Goal: Task Accomplishment & Management: Use online tool/utility

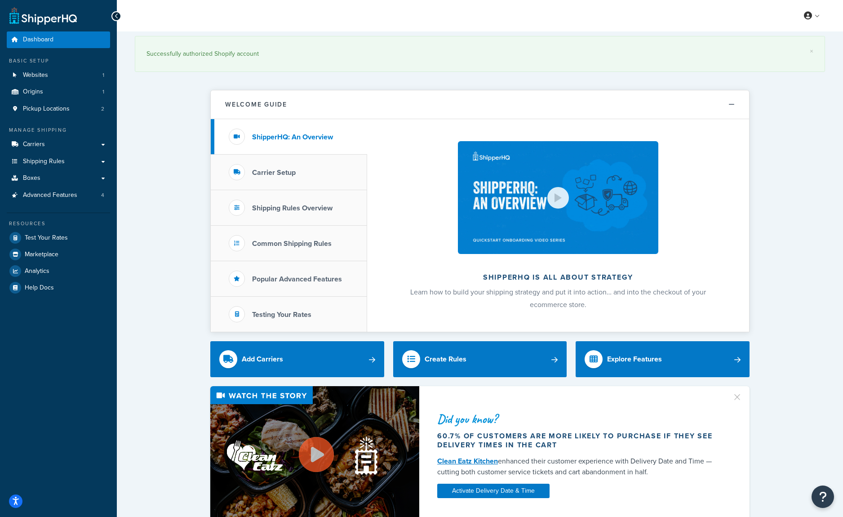
click at [100, 170] on link "Shipping Rules" at bounding box center [58, 161] width 103 height 17
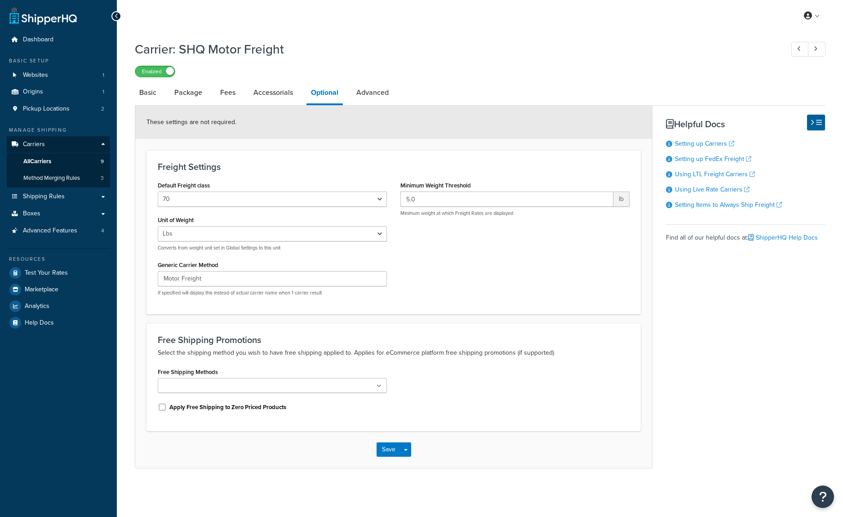
select select "70"
click at [393, 102] on link "Advanced" at bounding box center [372, 93] width 41 height 22
select select "false"
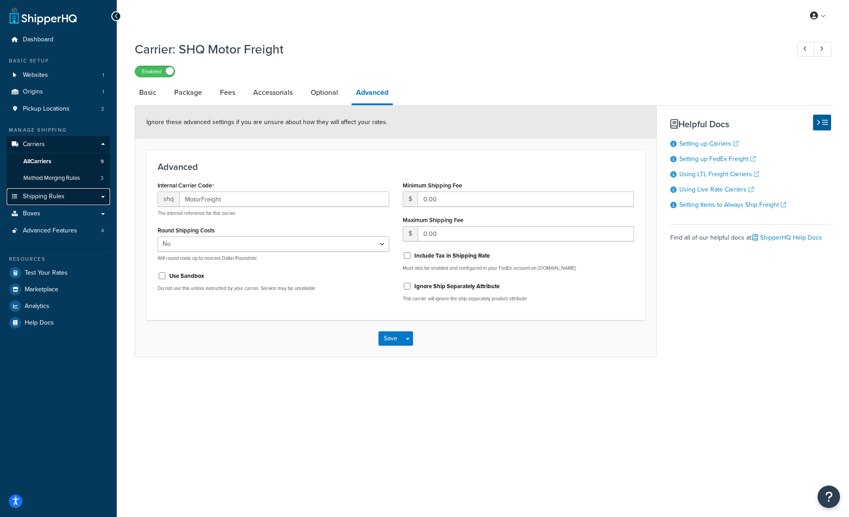
click at [86, 205] on link "Shipping Rules" at bounding box center [58, 196] width 103 height 17
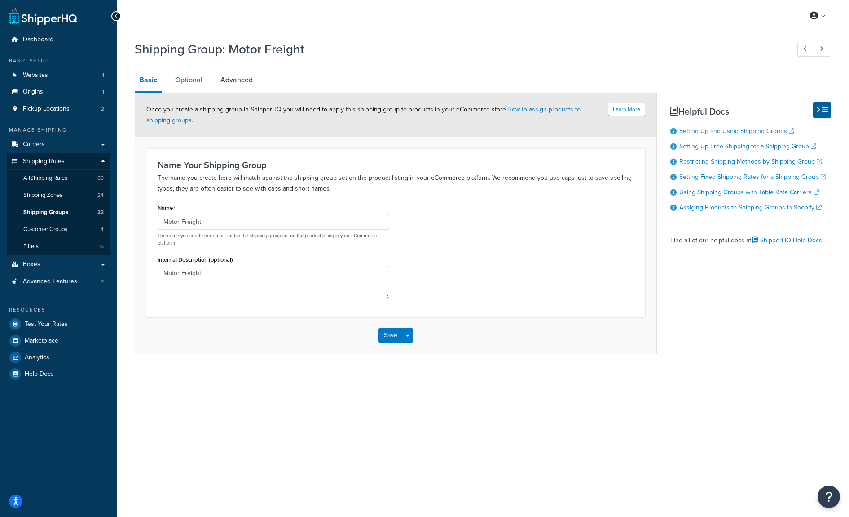
click at [200, 85] on link "Optional" at bounding box center [189, 80] width 36 height 22
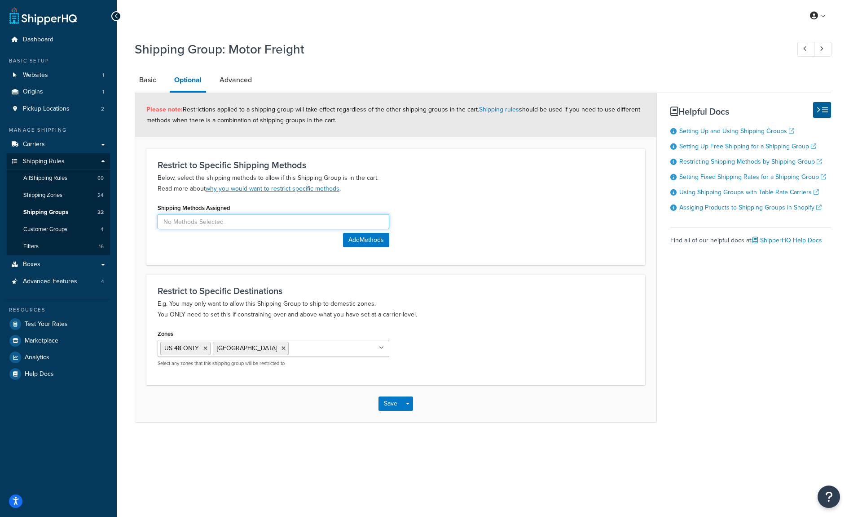
click at [186, 229] on input at bounding box center [274, 221] width 232 height 15
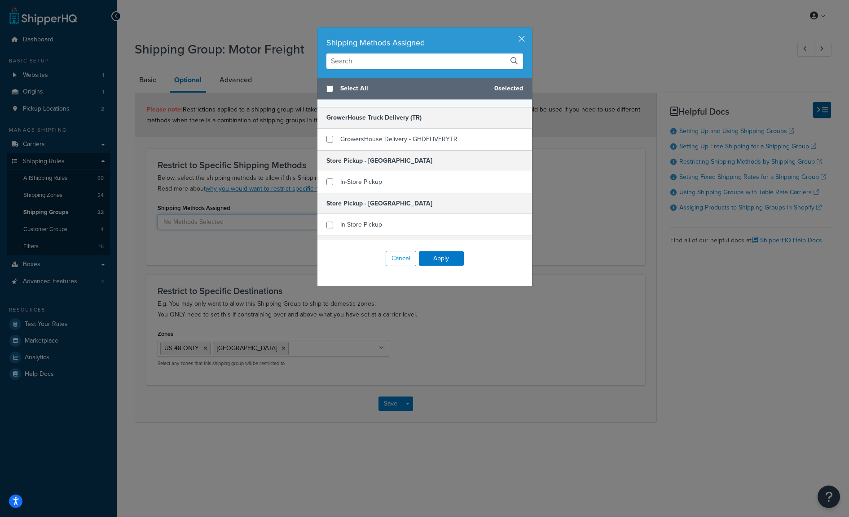
scroll to position [124, 0]
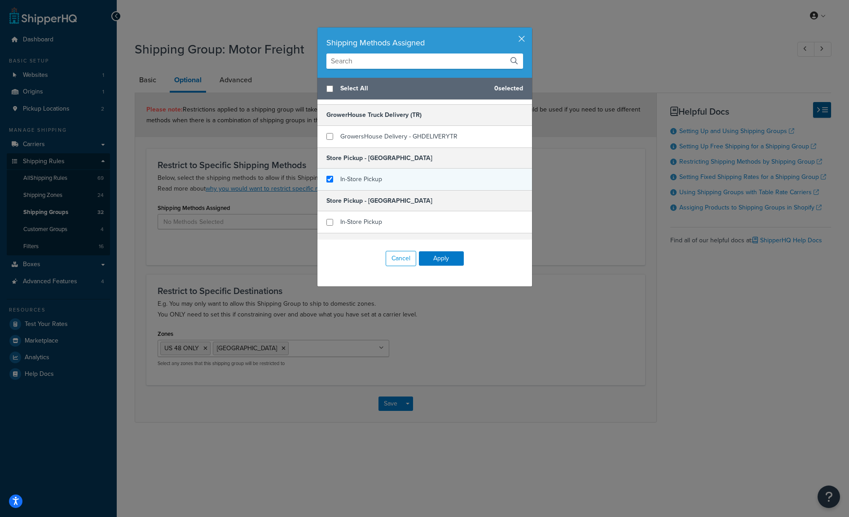
checkbox input "true"
click at [323, 190] on div "In-Store Pickup" at bounding box center [425, 179] width 215 height 22
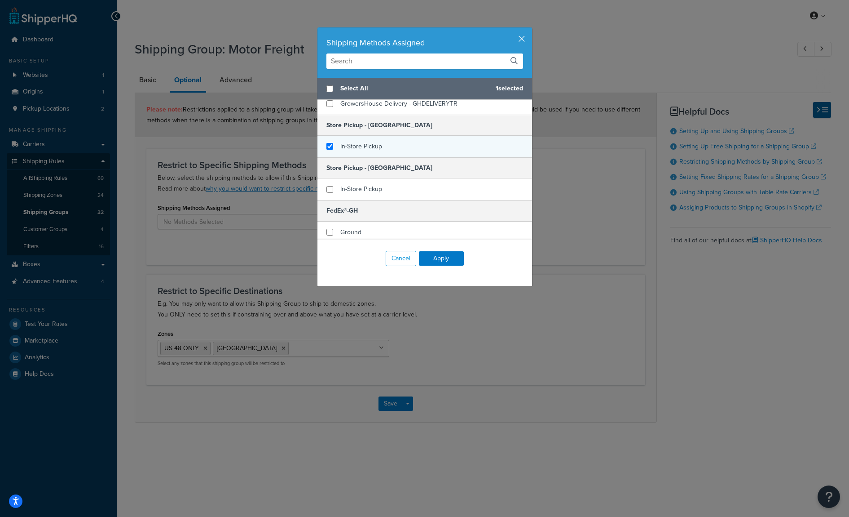
scroll to position [157, 0]
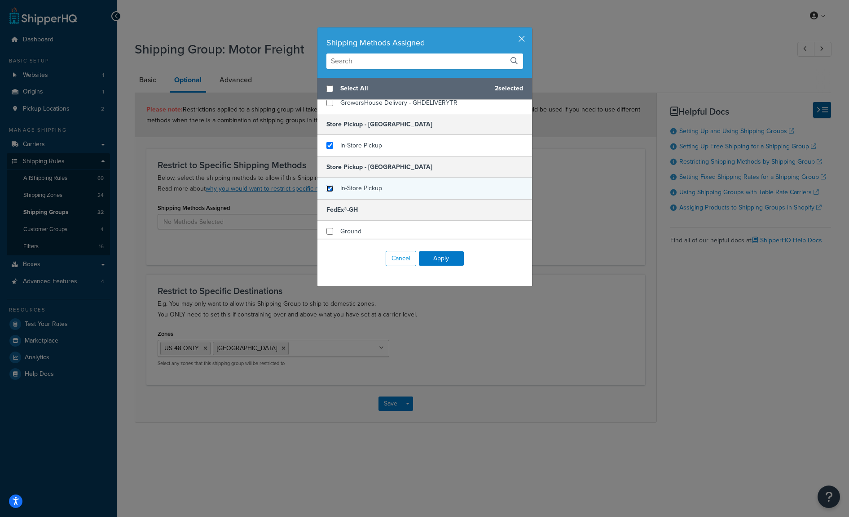
click at [327, 192] on input "checkbox" at bounding box center [330, 188] width 7 height 7
checkbox input "true"
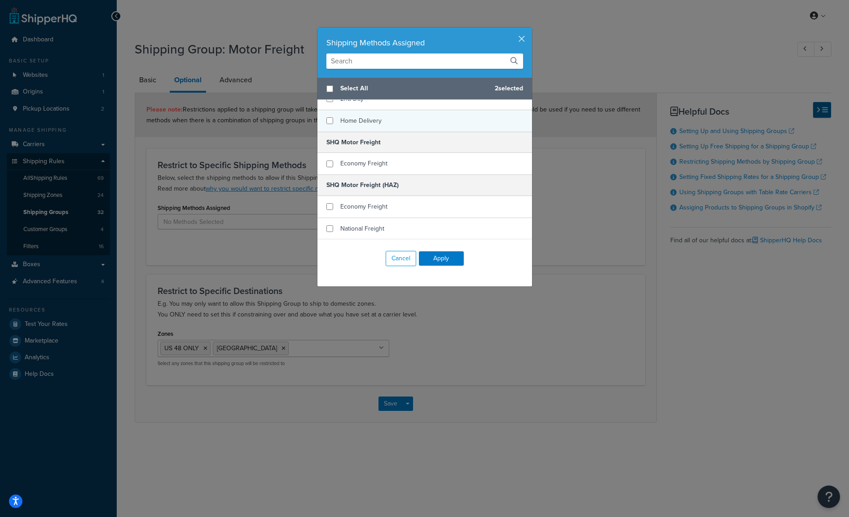
scroll to position [348, 0]
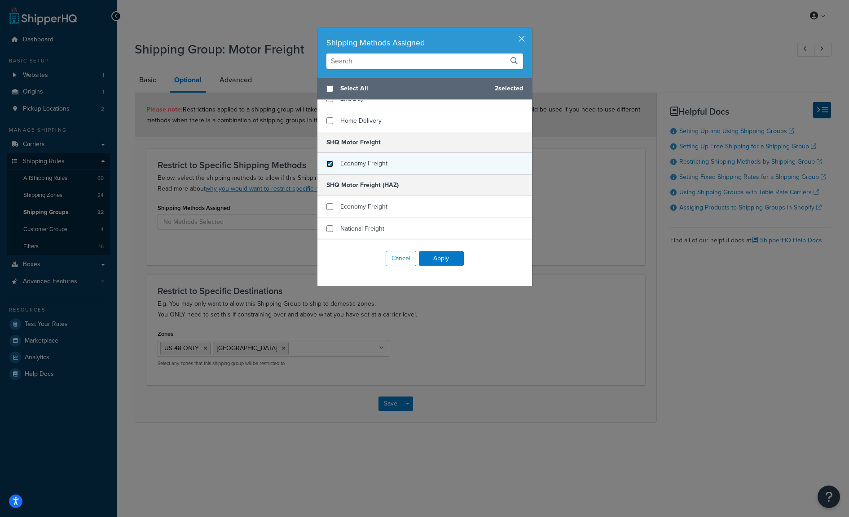
click at [327, 167] on input "checkbox" at bounding box center [330, 163] width 7 height 7
checkbox input "true"
click at [441, 262] on button "Apply" at bounding box center [441, 258] width 45 height 14
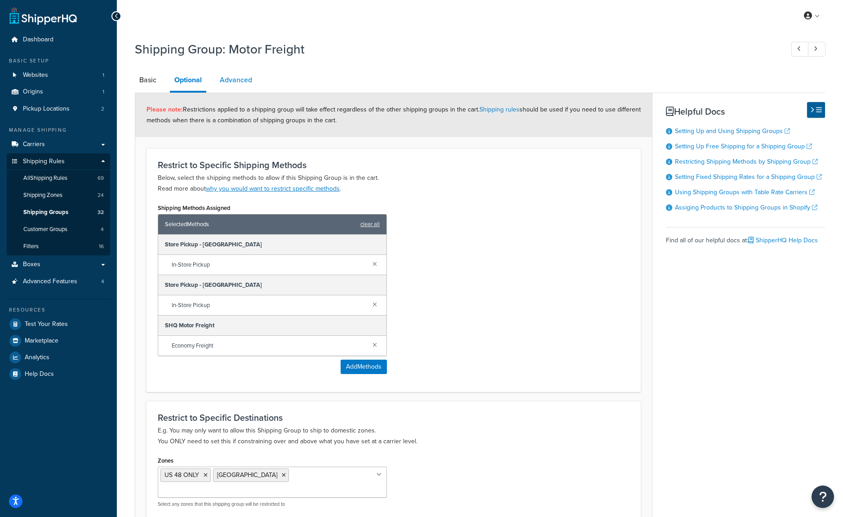
click at [256, 86] on link "Advanced" at bounding box center [235, 80] width 41 height 22
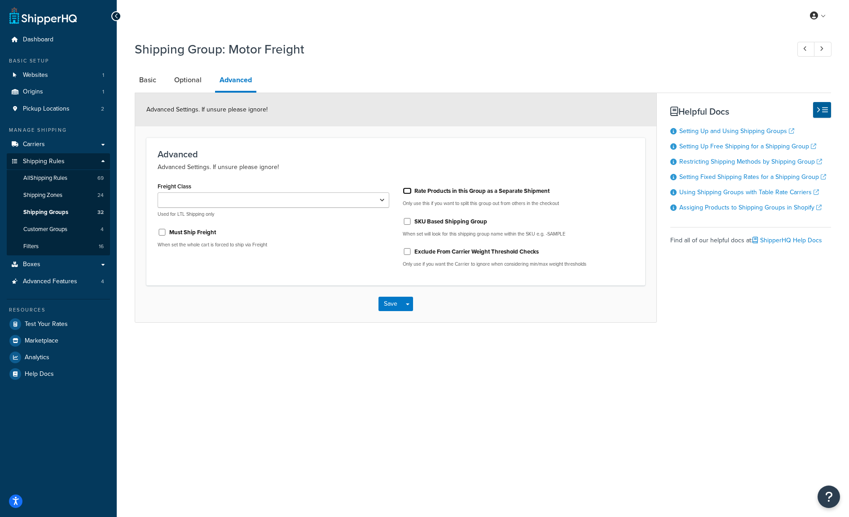
click at [409, 194] on input "Rate Products in this Group as a Separate Shipment" at bounding box center [407, 190] width 9 height 7
checkbox input "true"
drag, startPoint x: 390, startPoint y: 327, endPoint x: 480, endPoint y: 314, distance: 90.8
click at [480, 314] on div "Save Save Dropdown Save and Edit Save and Duplicate Save and Create New" at bounding box center [396, 303] width 522 height 37
click at [385, 311] on button "Save" at bounding box center [391, 303] width 24 height 14
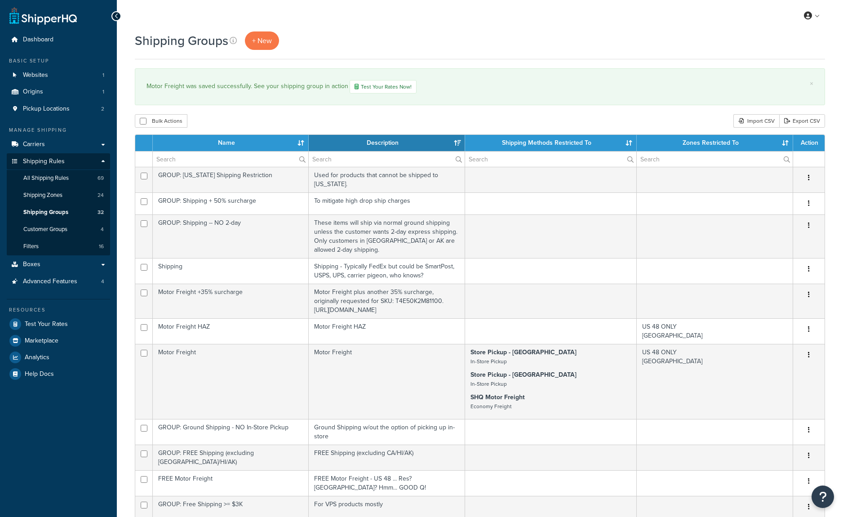
select select "15"
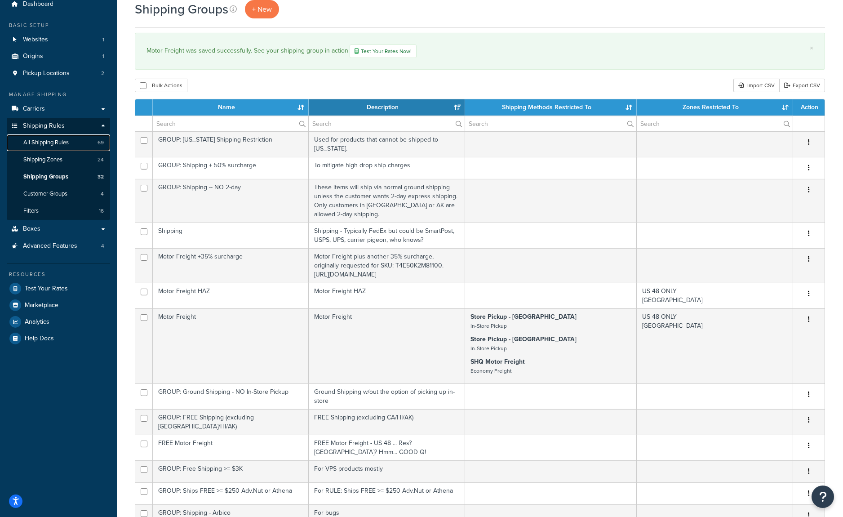
scroll to position [135, 0]
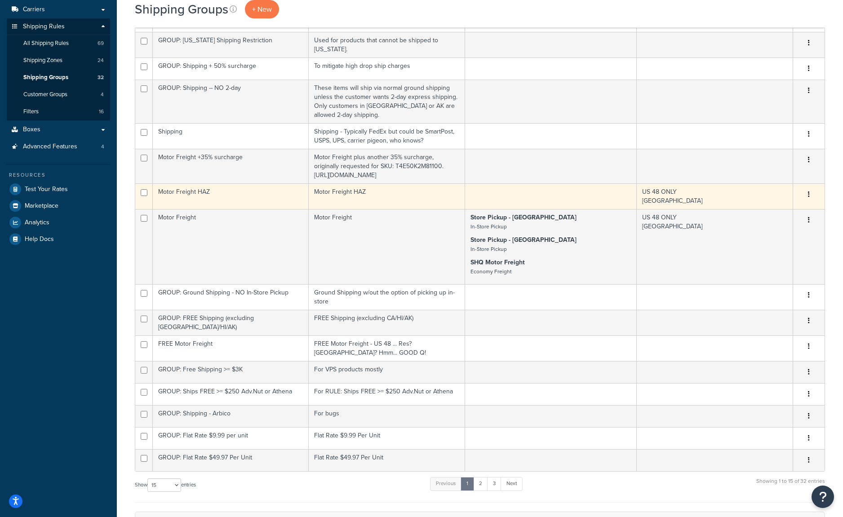
click at [809, 197] on icon "button" at bounding box center [809, 194] width 2 height 6
click at [765, 280] on link "Edit" at bounding box center [772, 279] width 71 height 18
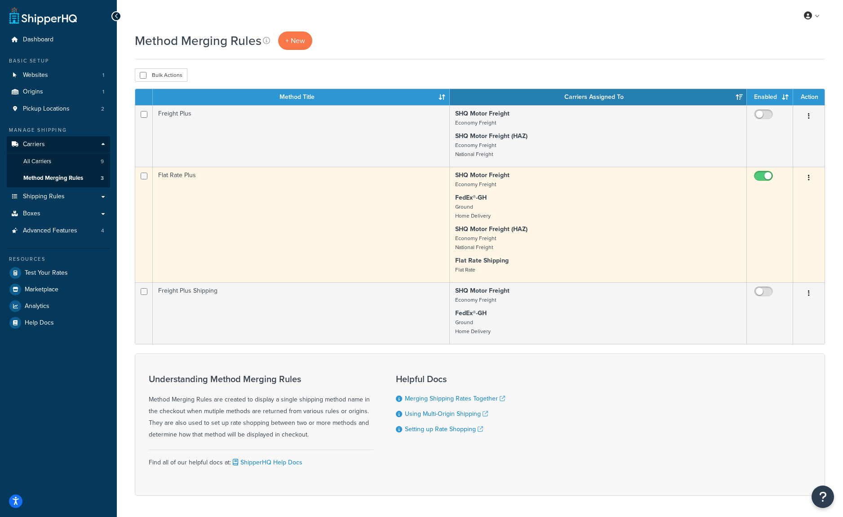
click at [809, 181] on icon "button" at bounding box center [809, 177] width 2 height 6
click at [756, 217] on link "Edit" at bounding box center [772, 215] width 71 height 18
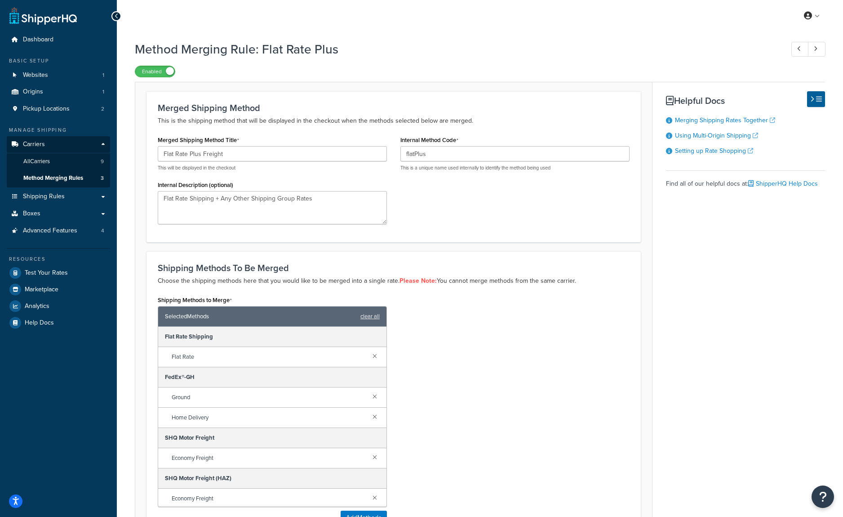
type input "Flat Rate Plus Freight"
click at [448, 230] on div "Merged Shipping Method Title Flat Rate Plus Freight This will be displayed in t…" at bounding box center [393, 181] width 485 height 97
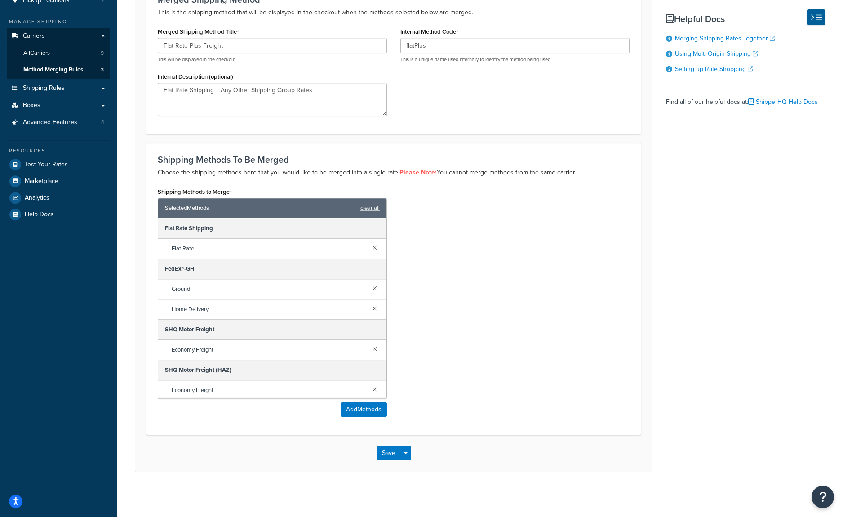
scroll to position [126, 0]
click at [370, 313] on link at bounding box center [375, 308] width 10 height 10
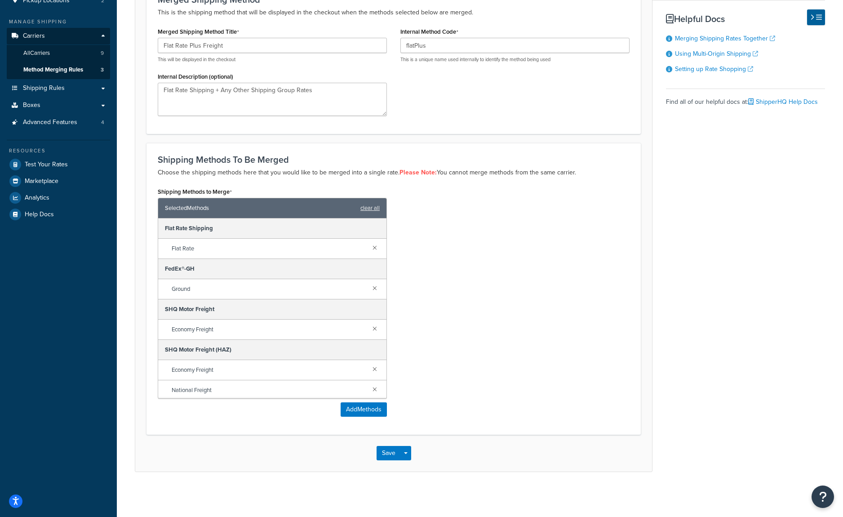
click at [367, 299] on div "Ground" at bounding box center [272, 289] width 228 height 20
click at [370, 292] on link at bounding box center [375, 288] width 10 height 10
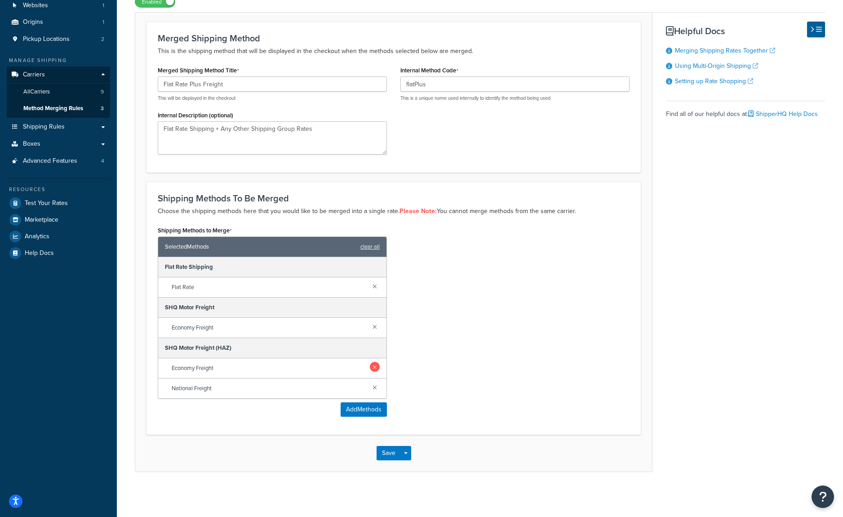
click at [375, 370] on link at bounding box center [375, 367] width 10 height 10
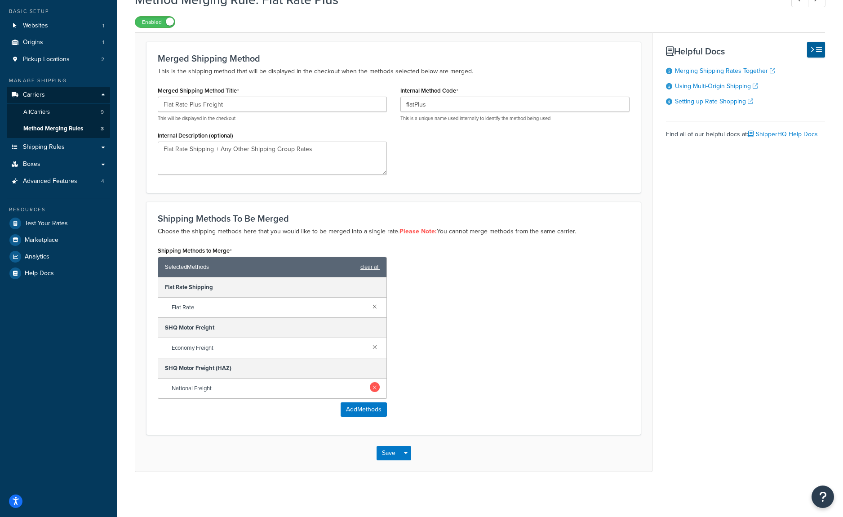
click at [376, 382] on link at bounding box center [375, 387] width 10 height 10
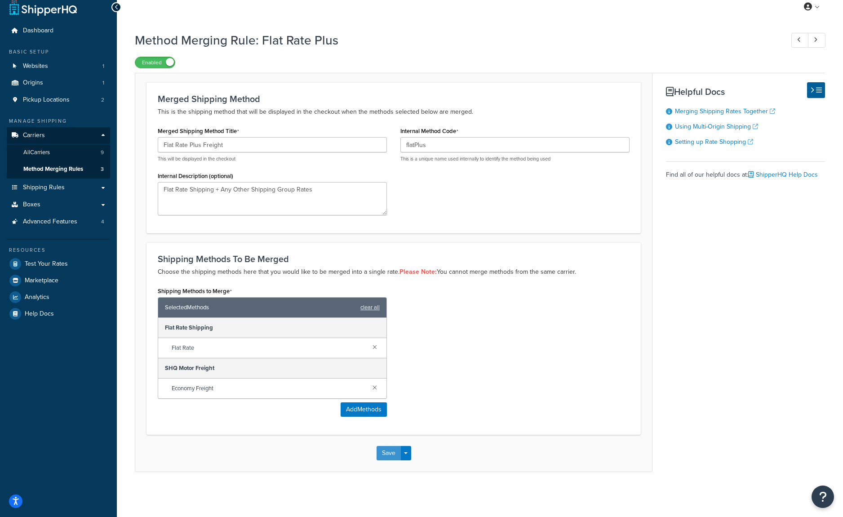
click at [389, 452] on button "Save" at bounding box center [388, 453] width 24 height 14
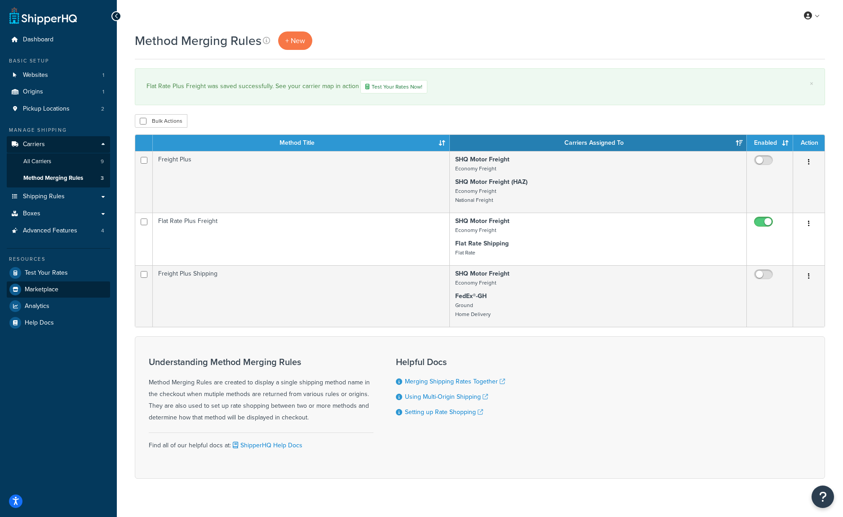
click at [141, 318] on td at bounding box center [144, 296] width 18 height 62
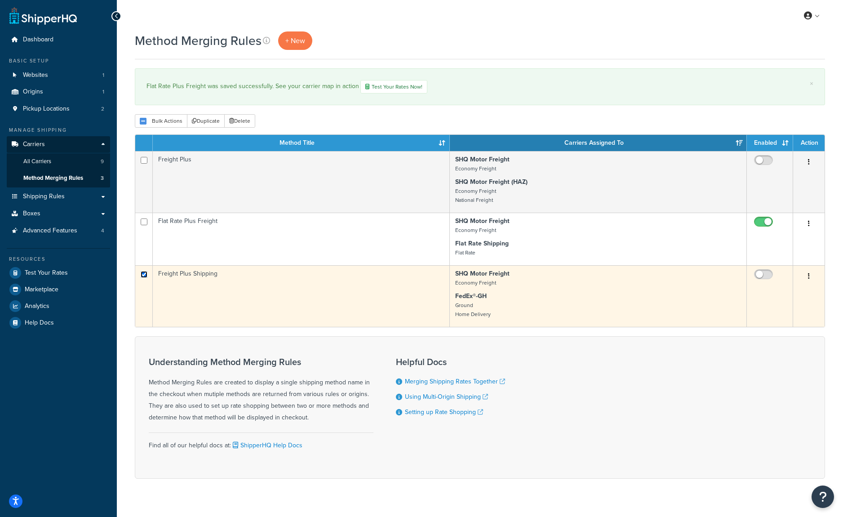
click at [142, 278] on input "checkbox" at bounding box center [144, 274] width 7 height 7
checkbox input "false"
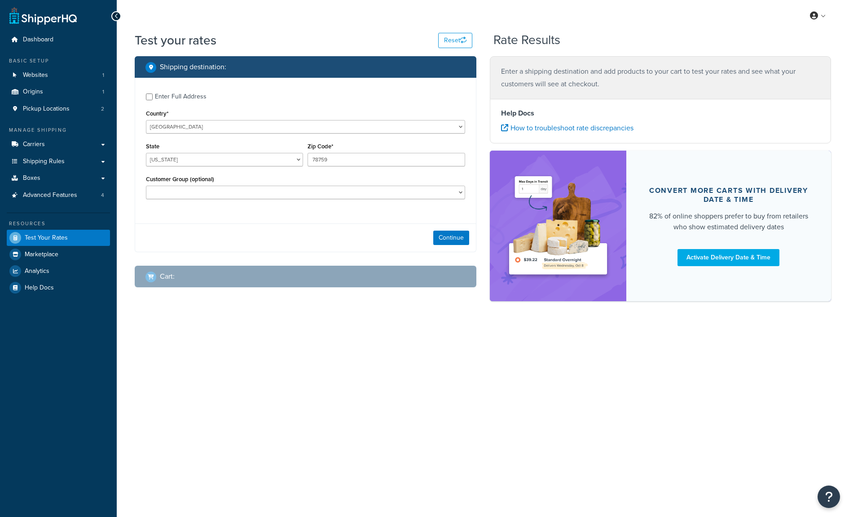
select select "TX"
click at [150, 100] on input "Enter Full Address" at bounding box center [149, 96] width 7 height 7
checkbox input "true"
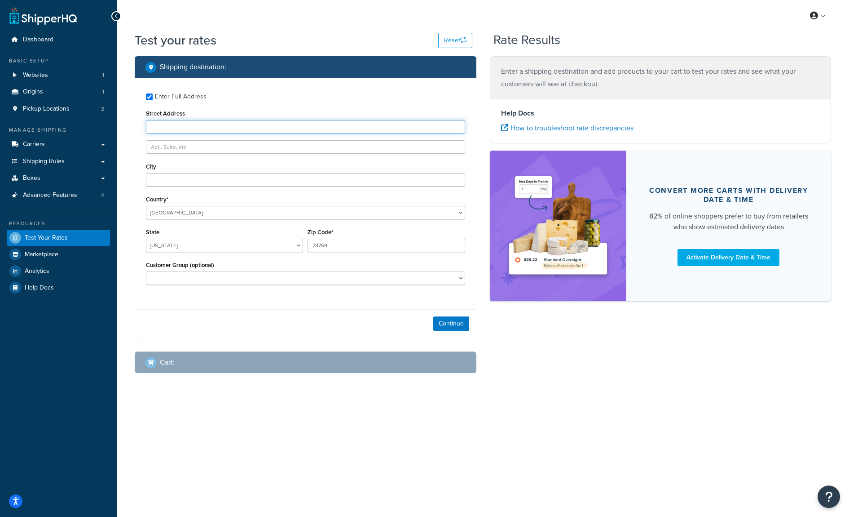
click at [166, 133] on input "Street Address" at bounding box center [305, 126] width 319 height 13
type input "[STREET_ADDRESS]"
type input "Tucson"
select select "AZ"
type input "85713"
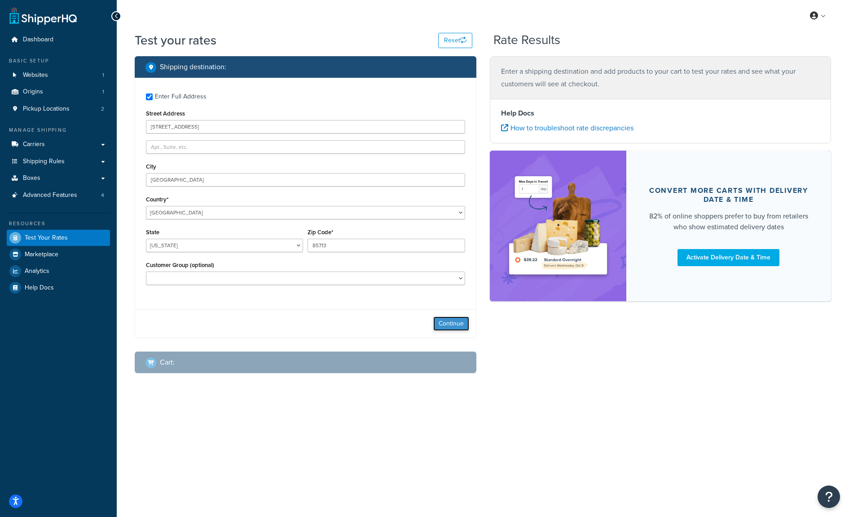
click at [449, 331] on button "Continue" at bounding box center [451, 323] width 36 height 14
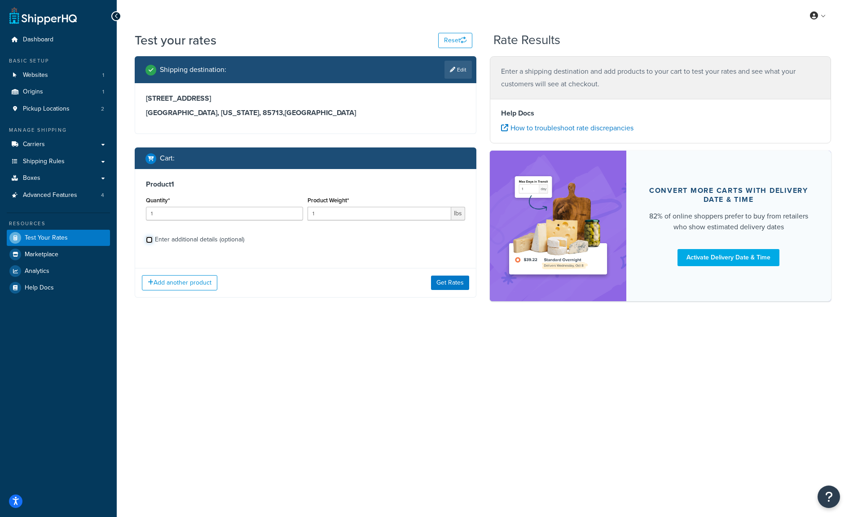
click at [148, 243] on input "Enter additional details (optional)" at bounding box center [149, 239] width 7 height 7
checkbox input "true"
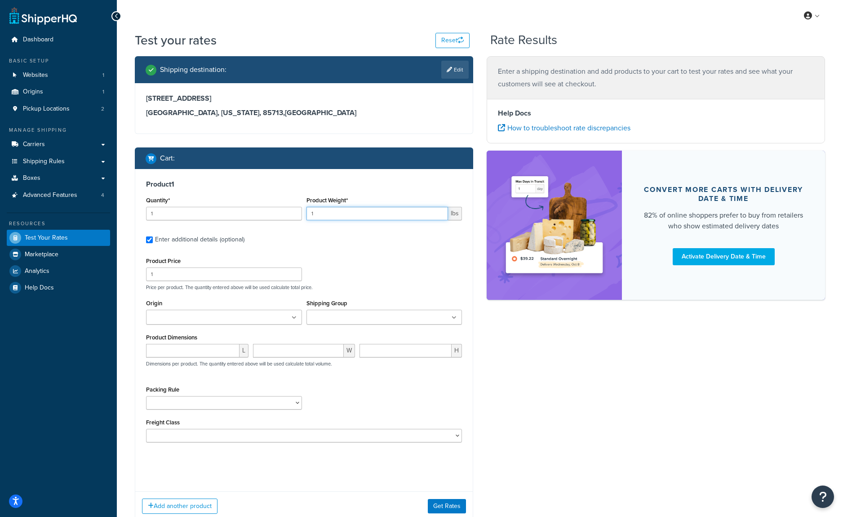
drag, startPoint x: 320, startPoint y: 233, endPoint x: 305, endPoint y: 230, distance: 15.0
click at [306, 220] on input "1" at bounding box center [377, 213] width 142 height 13
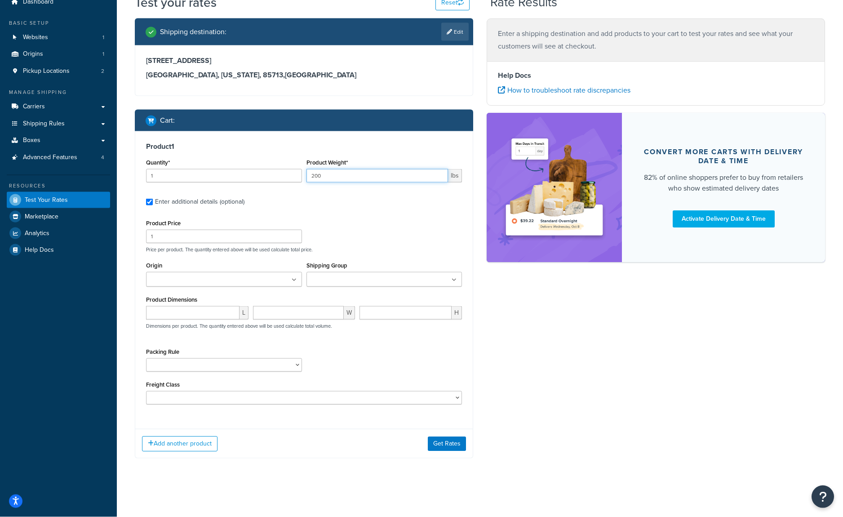
scroll to position [85, 0]
type input "200"
click at [364, 275] on input "Shipping Group" at bounding box center [349, 280] width 80 height 10
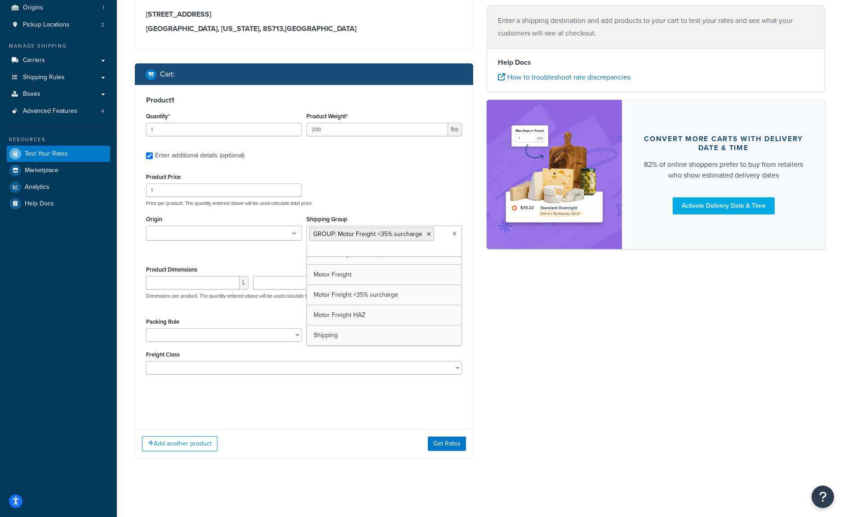
scroll to position [550, 0]
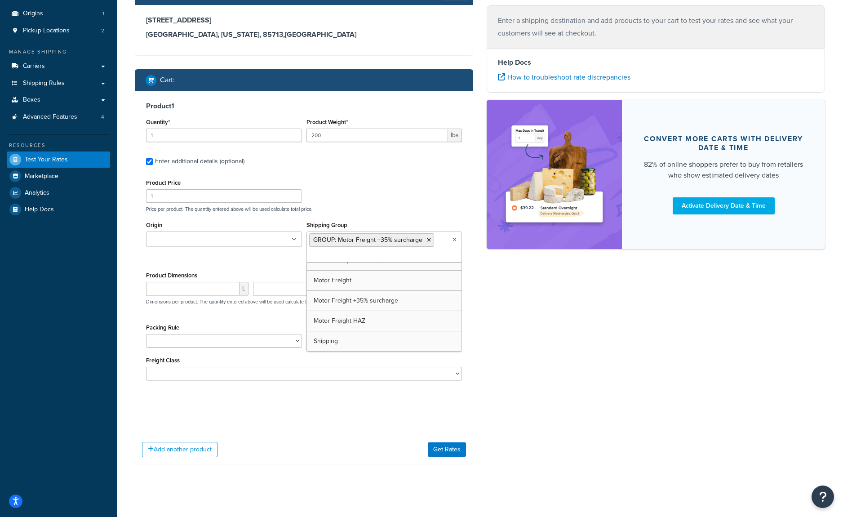
click at [426, 212] on div "Product Price 1 Price per product. The quantity entered above will be used calc…" at bounding box center [304, 194] width 320 height 35
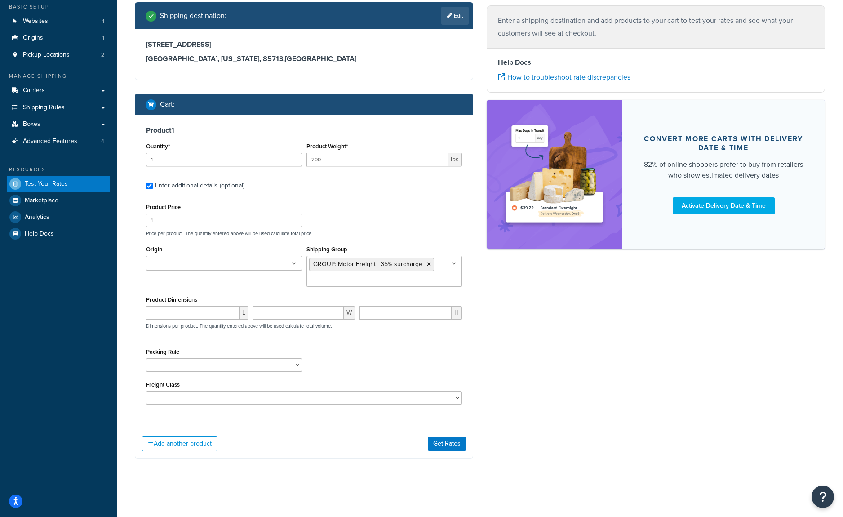
scroll to position [114, 0]
click at [195, 444] on button "Add another product" at bounding box center [179, 443] width 75 height 15
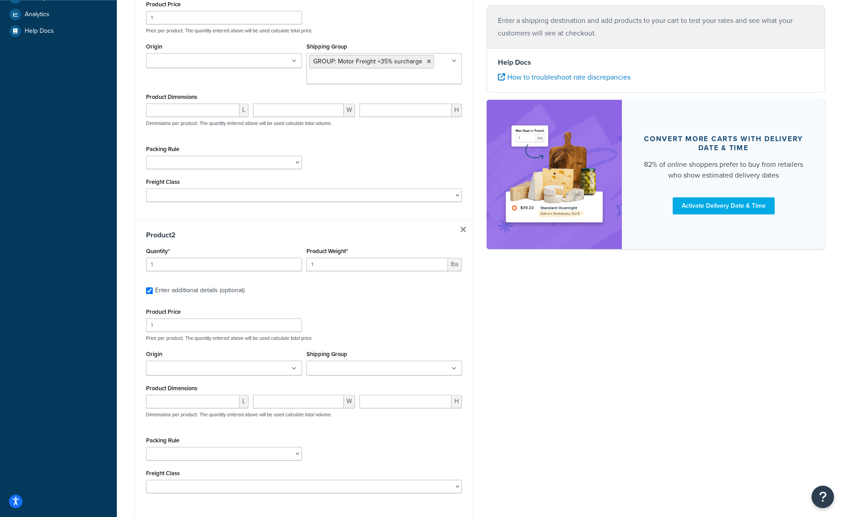
scroll to position [257, 0]
click at [306, 270] on input "1" at bounding box center [377, 262] width 142 height 13
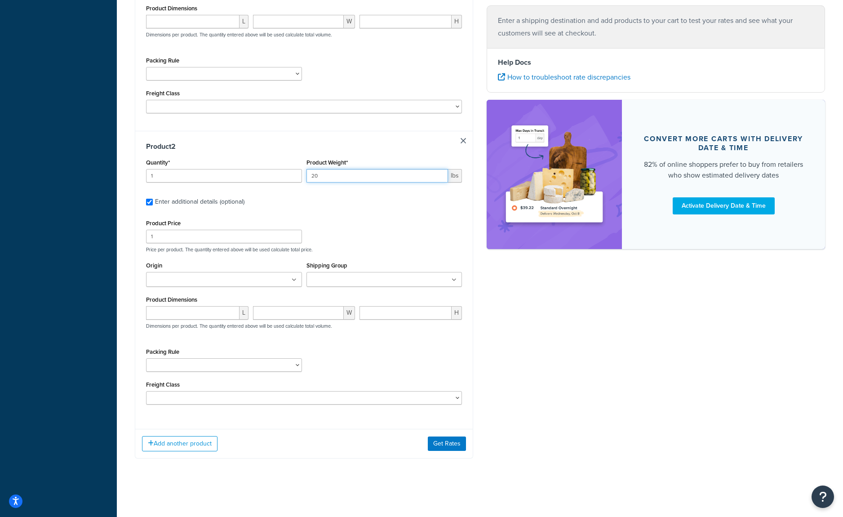
scroll to position [410, 0]
type input "20"
click at [164, 243] on input "1" at bounding box center [224, 236] width 156 height 13
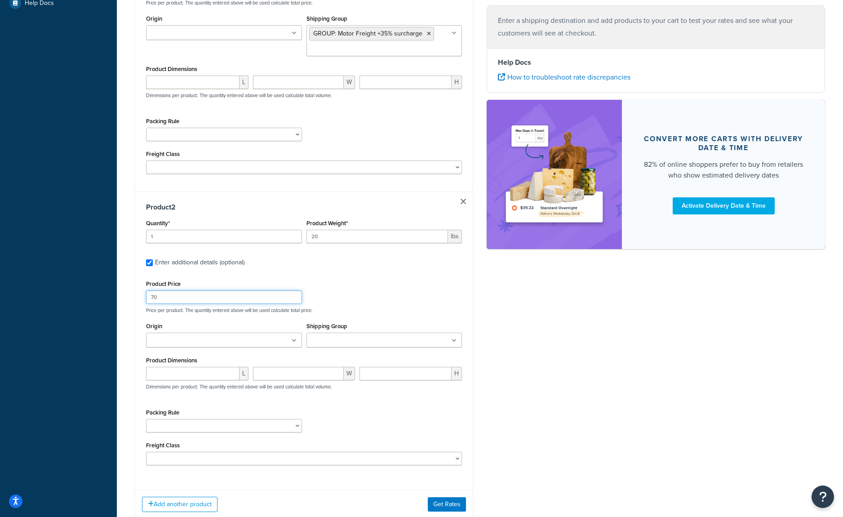
type input "7"
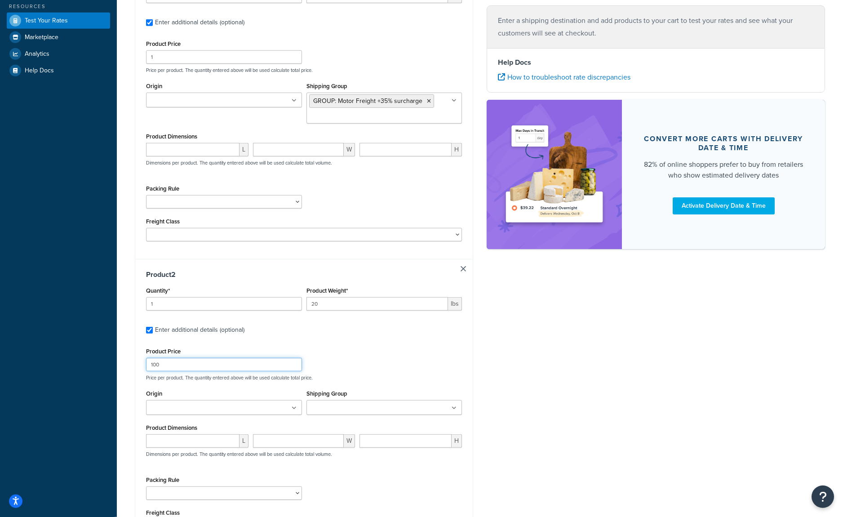
scroll to position [114, 0]
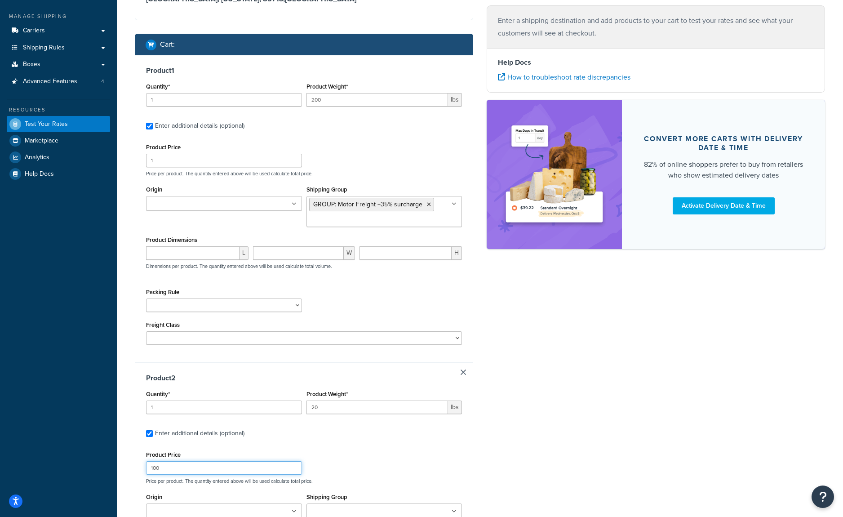
type input "100"
drag, startPoint x: 160, startPoint y: 183, endPoint x: 146, endPoint y: 186, distance: 15.1
click at [146, 167] on input "1" at bounding box center [224, 160] width 156 height 13
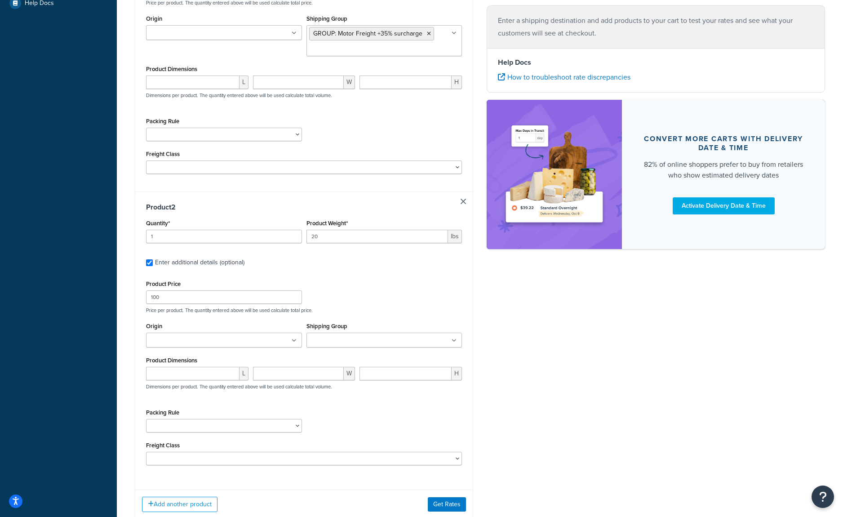
type input "80"
click at [374, 345] on input "Shipping Group" at bounding box center [349, 341] width 80 height 10
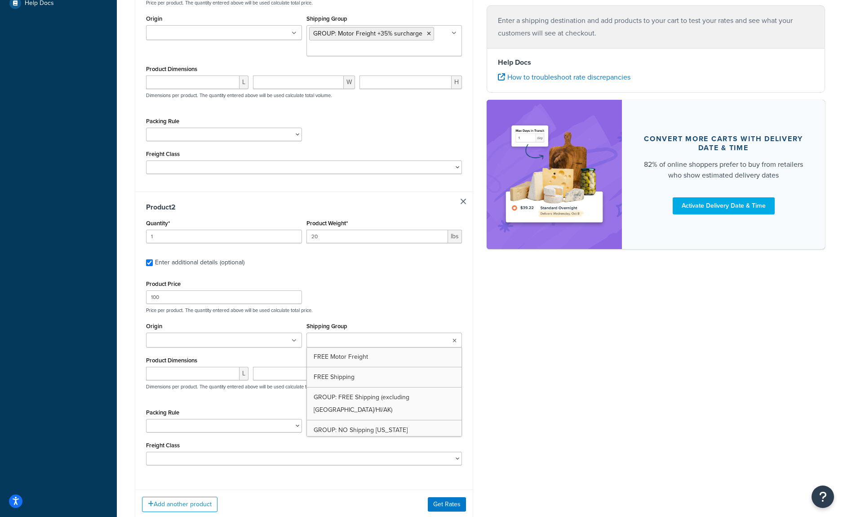
click at [389, 345] on input "Shipping Group" at bounding box center [349, 341] width 80 height 10
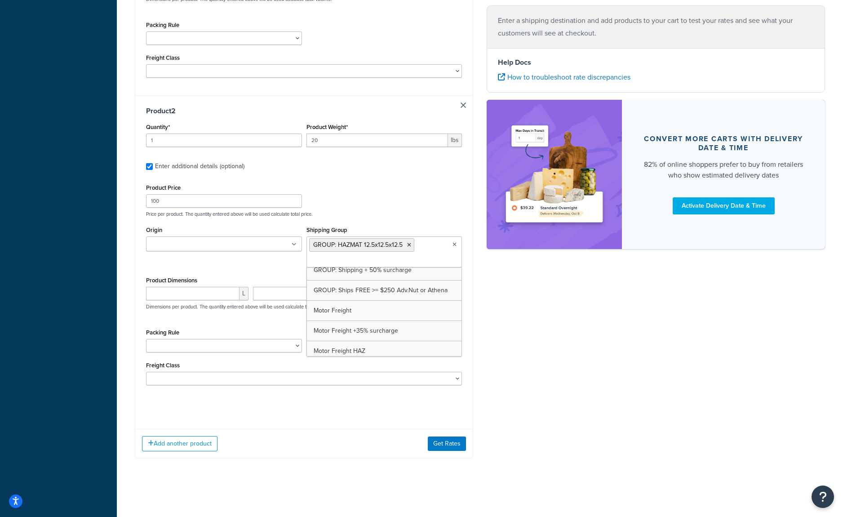
scroll to position [504, 0]
click at [514, 340] on div "Shipping destination : Edit 3635 E 34th St Tucson, Arizona, 85713 , United Stat…" at bounding box center [479, 74] width 703 height 796
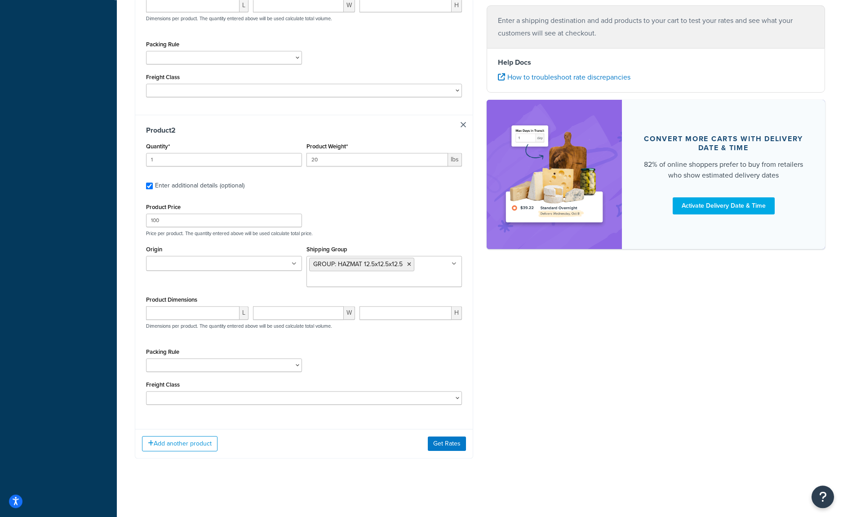
scroll to position [455, 0]
click at [449, 443] on button "Get Rates" at bounding box center [447, 443] width 38 height 14
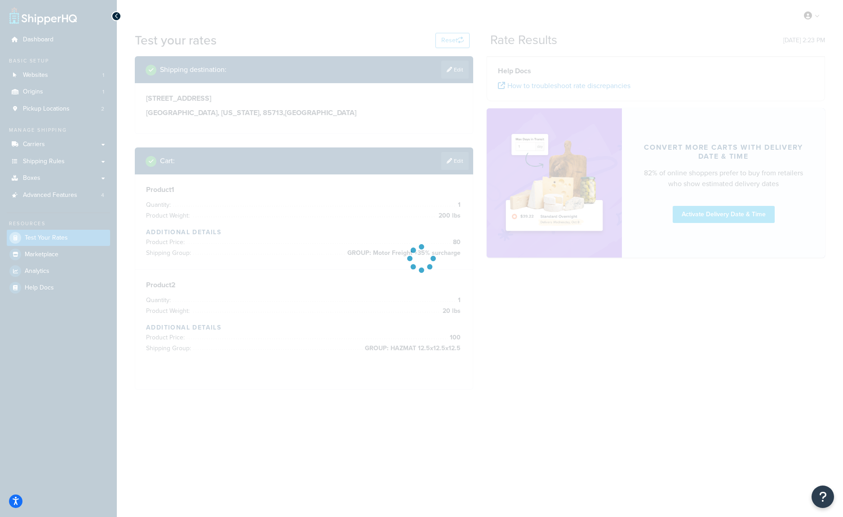
scroll to position [0, 0]
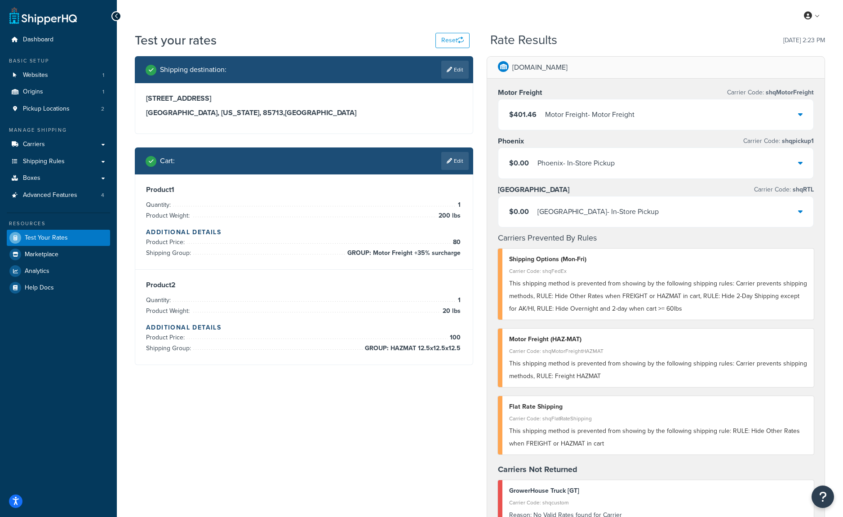
click at [634, 121] on div "Motor Freight - Motor Freight" at bounding box center [589, 114] width 89 height 13
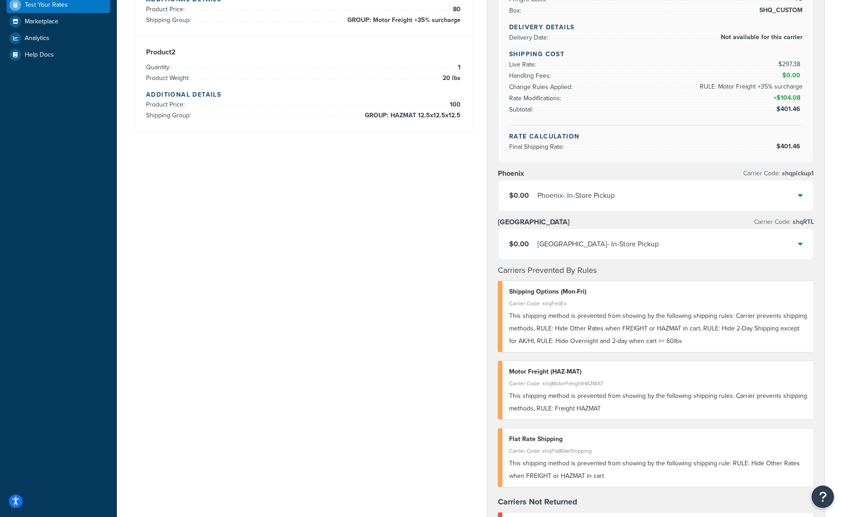
scroll to position [108, 0]
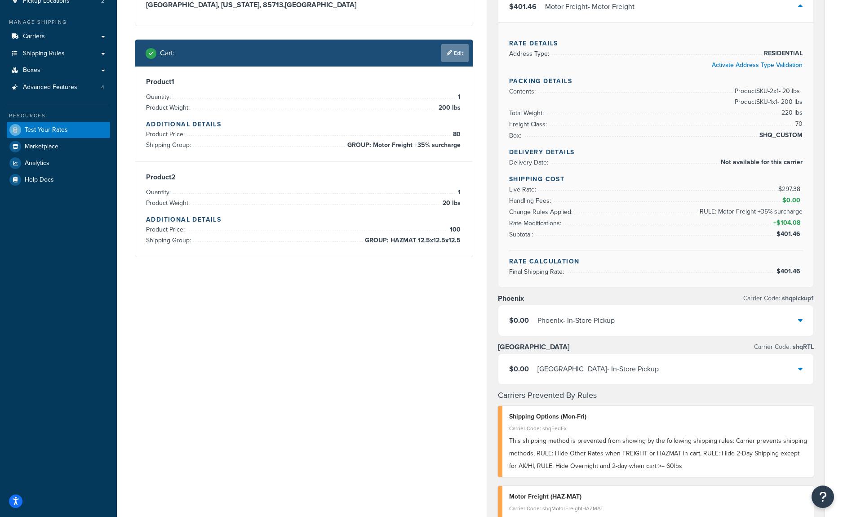
click at [449, 62] on link "Edit" at bounding box center [454, 53] width 27 height 18
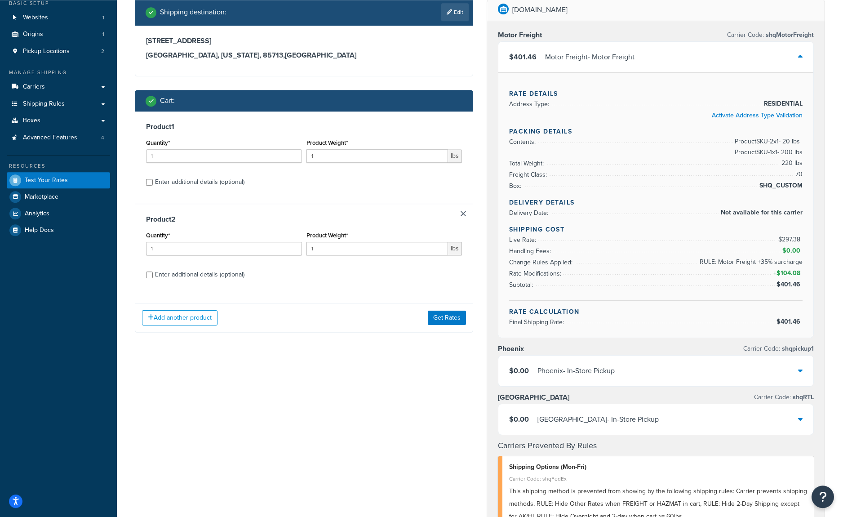
scroll to position [0, 0]
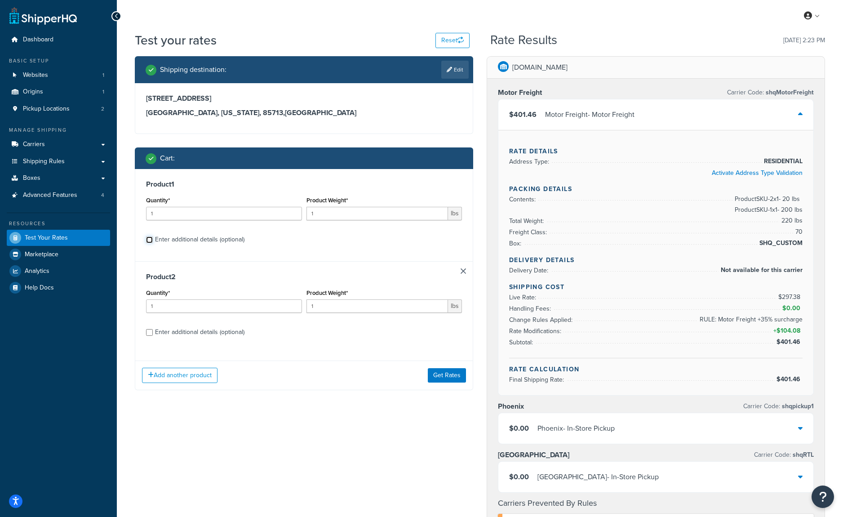
click at [148, 243] on input "Enter additional details (optional)" at bounding box center [149, 239] width 7 height 7
checkbox input "true"
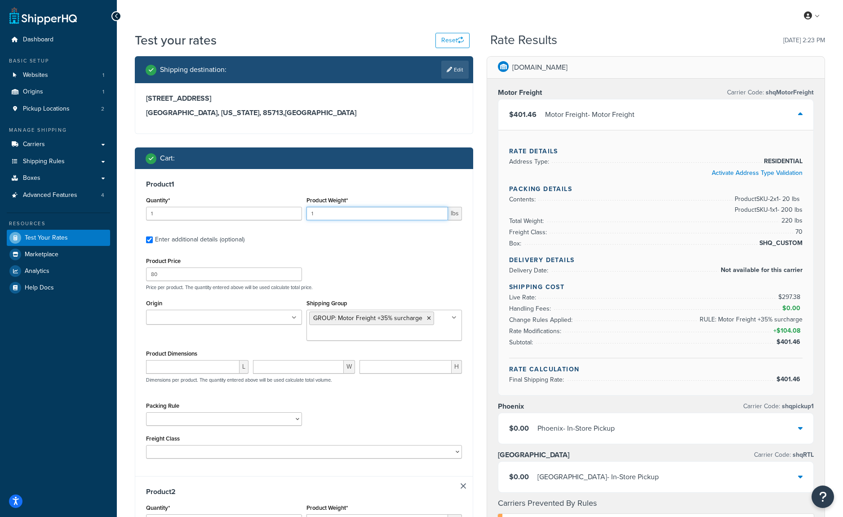
click at [327, 220] on input "1" at bounding box center [377, 213] width 142 height 13
drag, startPoint x: 315, startPoint y: 232, endPoint x: 309, endPoint y: 231, distance: 6.0
click at [309, 220] on input "1" at bounding box center [377, 213] width 142 height 13
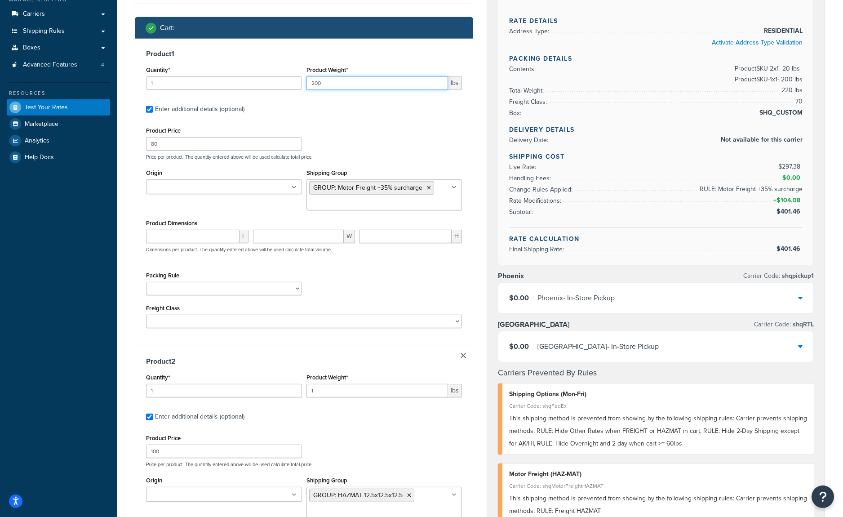
scroll to position [153, 0]
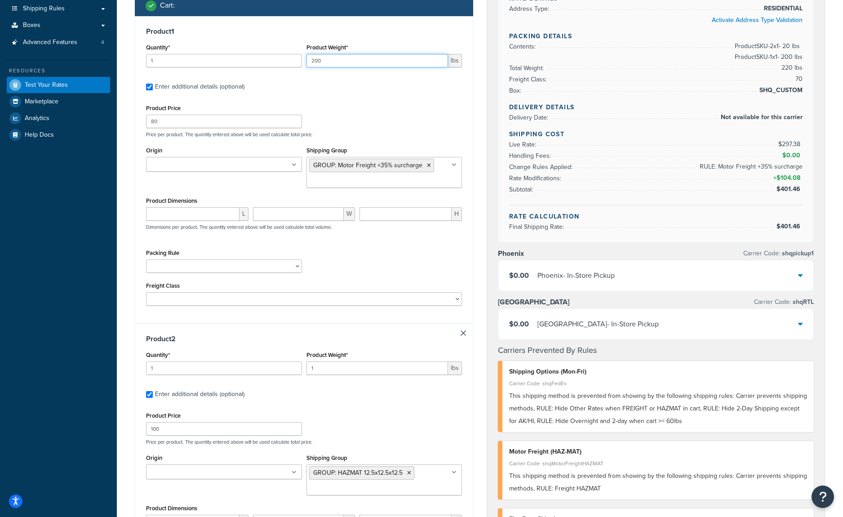
type input "200"
drag, startPoint x: 330, startPoint y: 432, endPoint x: 304, endPoint y: 433, distance: 26.1
click at [306, 375] on input "1" at bounding box center [377, 367] width 142 height 13
type input "0"
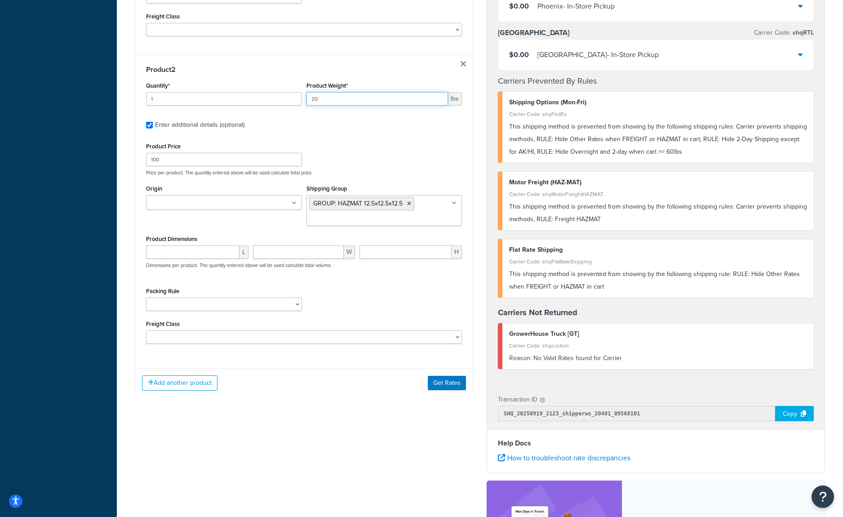
scroll to position [431, 0]
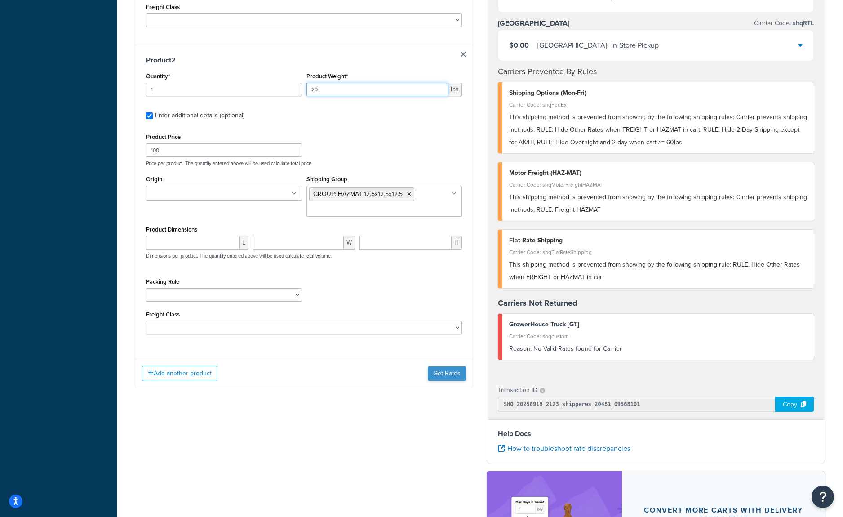
type input "20"
click at [448, 380] on button "Get Rates" at bounding box center [447, 373] width 38 height 14
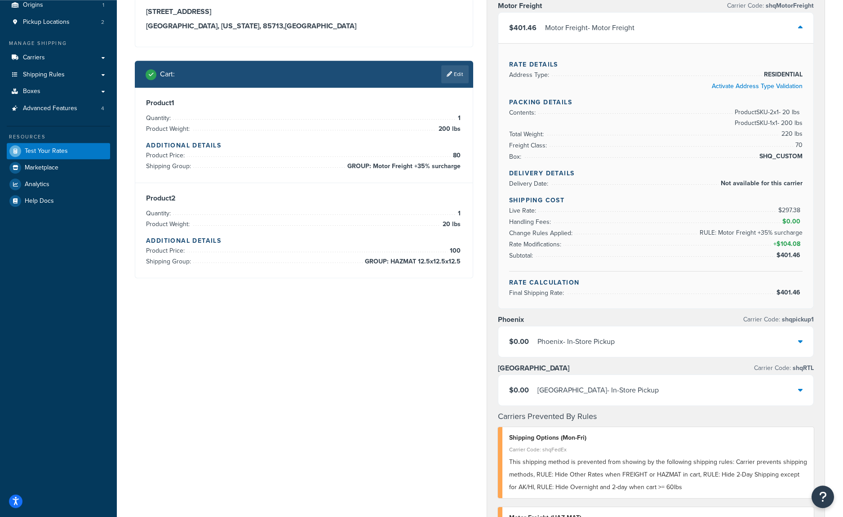
scroll to position [0, 0]
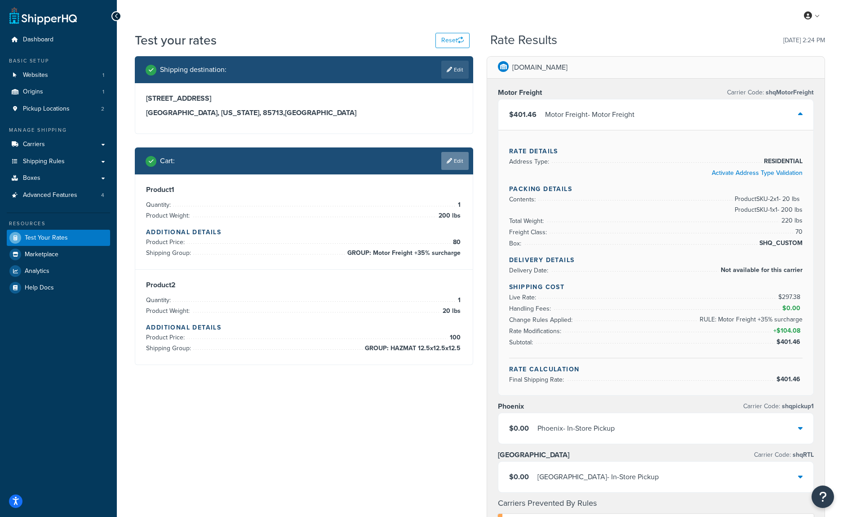
click at [451, 170] on link "Edit" at bounding box center [454, 161] width 27 height 18
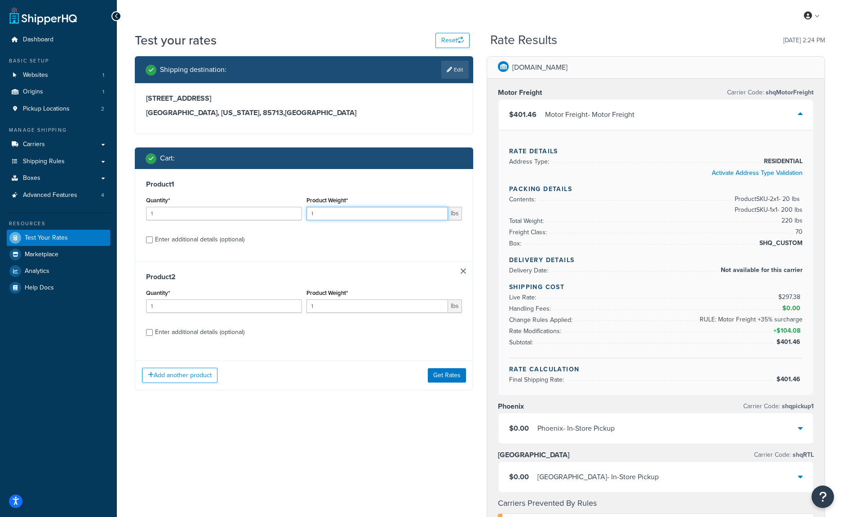
click at [318, 220] on input "1" at bounding box center [377, 213] width 142 height 13
click at [156, 246] on div "Enter additional details (optional)" at bounding box center [199, 239] width 89 height 13
click at [153, 243] on input "Enter additional details (optional)" at bounding box center [149, 239] width 7 height 7
checkbox input "true"
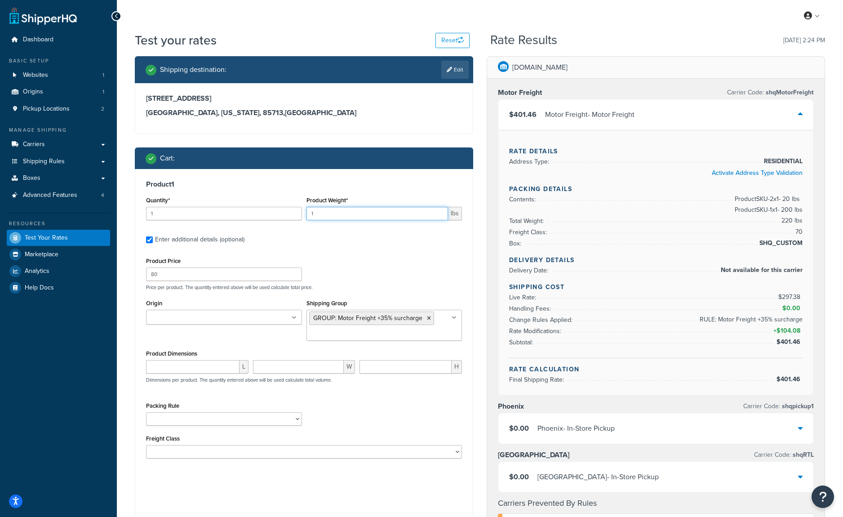
click at [337, 220] on input "1" at bounding box center [377, 213] width 142 height 13
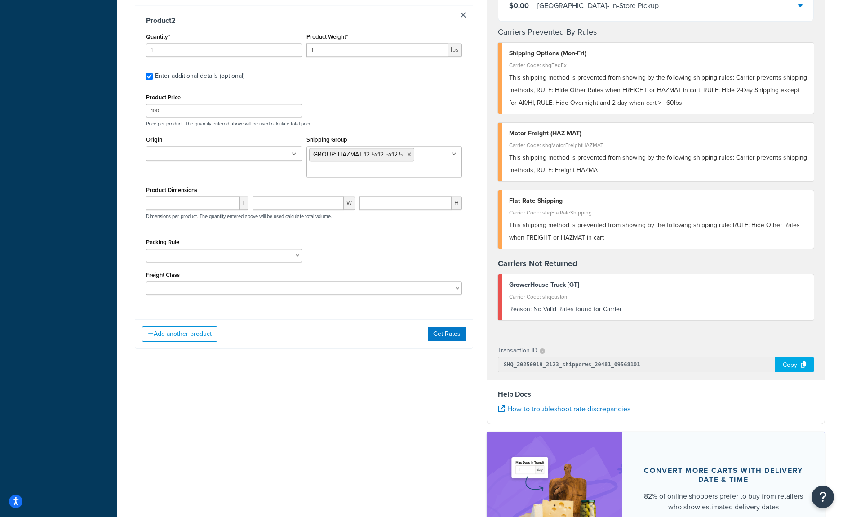
scroll to position [476, 0]
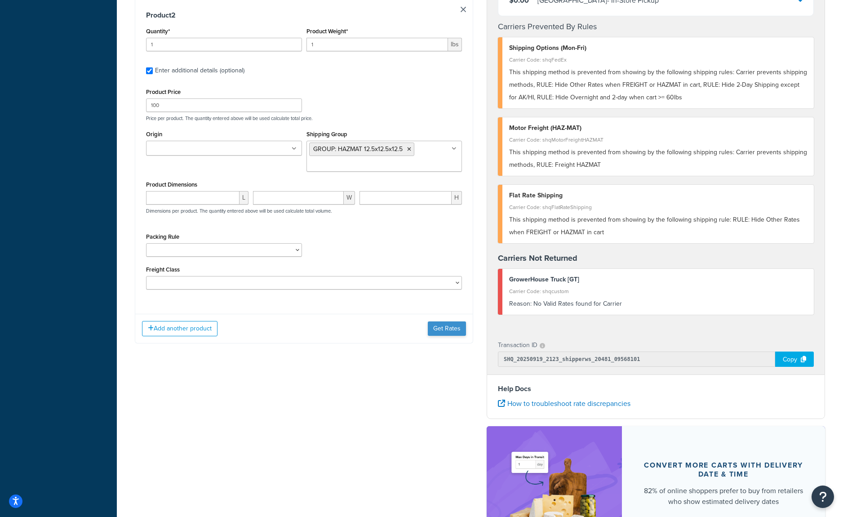
type input "1000"
click at [447, 336] on button "Get Rates" at bounding box center [447, 328] width 38 height 14
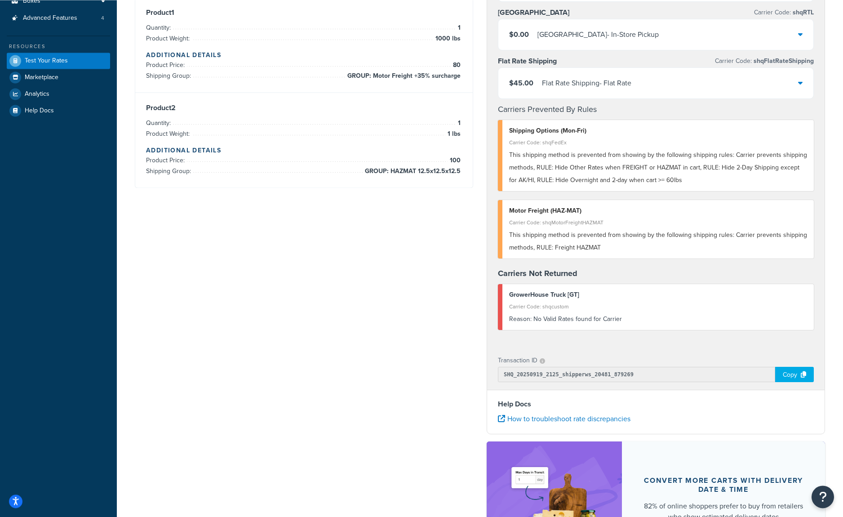
scroll to position [0, 0]
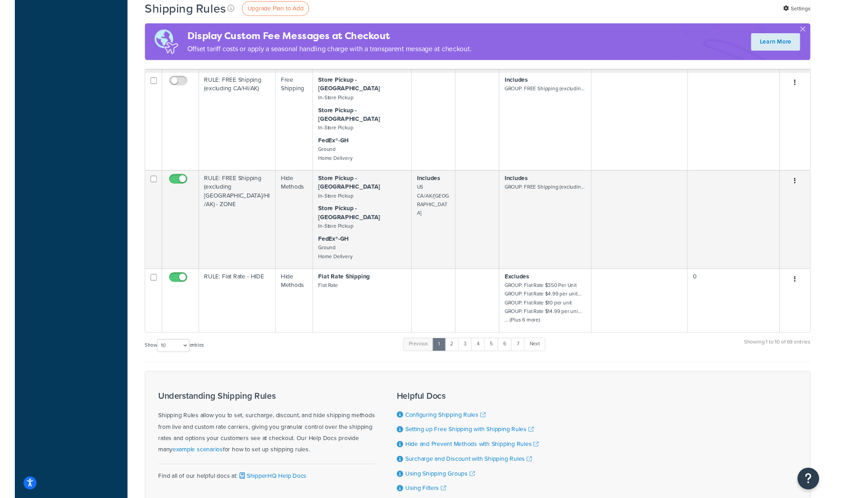
scroll to position [728, 0]
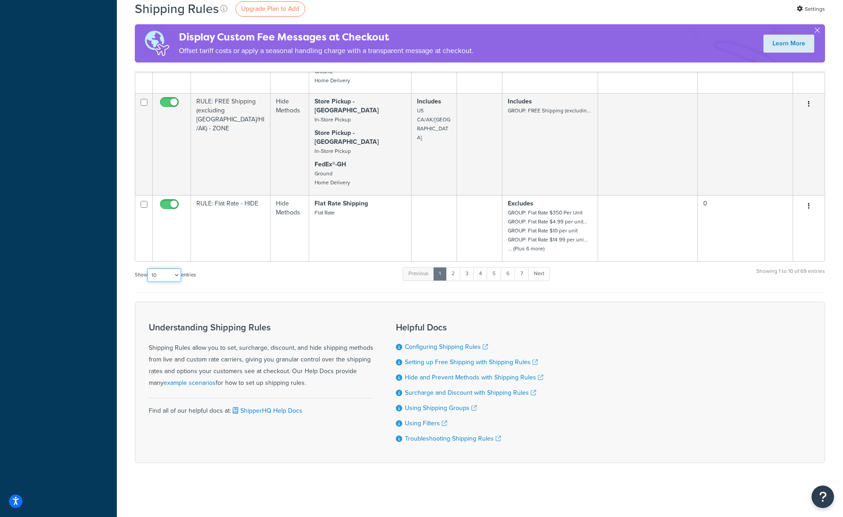
select select "100"
click option "100" at bounding box center [0, 0] width 0 height 0
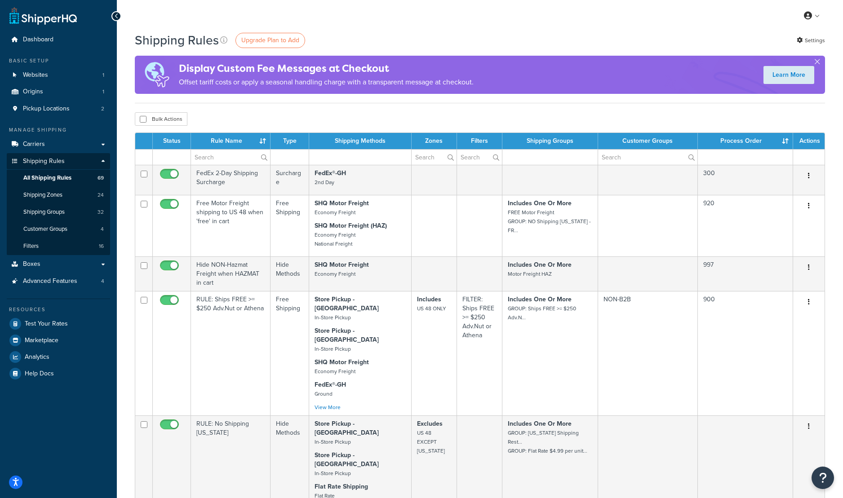
scroll to position [5196, 0]
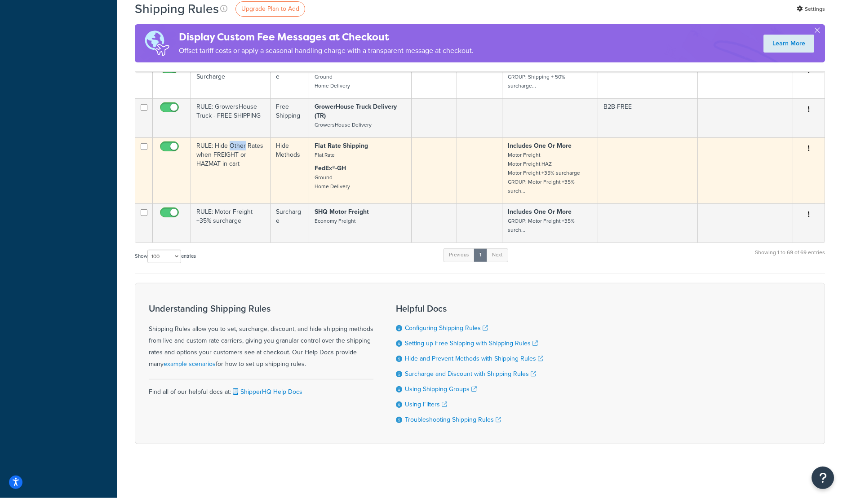
click at [806, 156] on button "button" at bounding box center [808, 148] width 13 height 14
click at [772, 175] on link "Edit" at bounding box center [778, 165] width 71 height 18
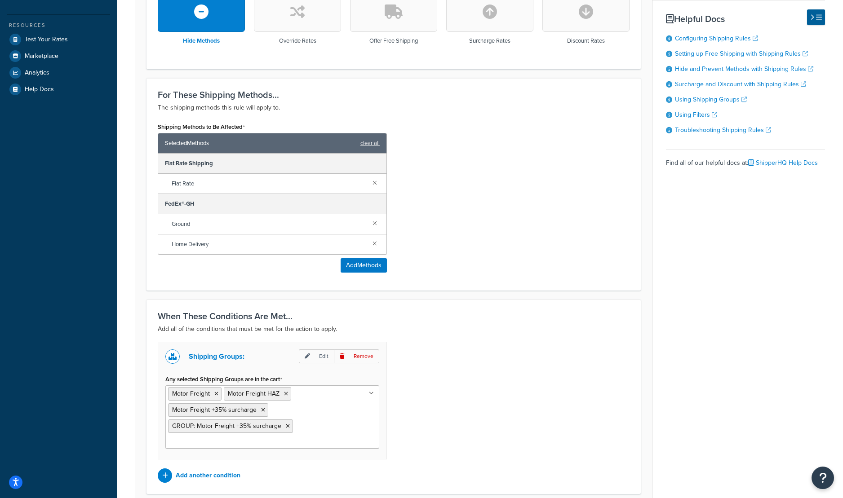
scroll to position [314, 0]
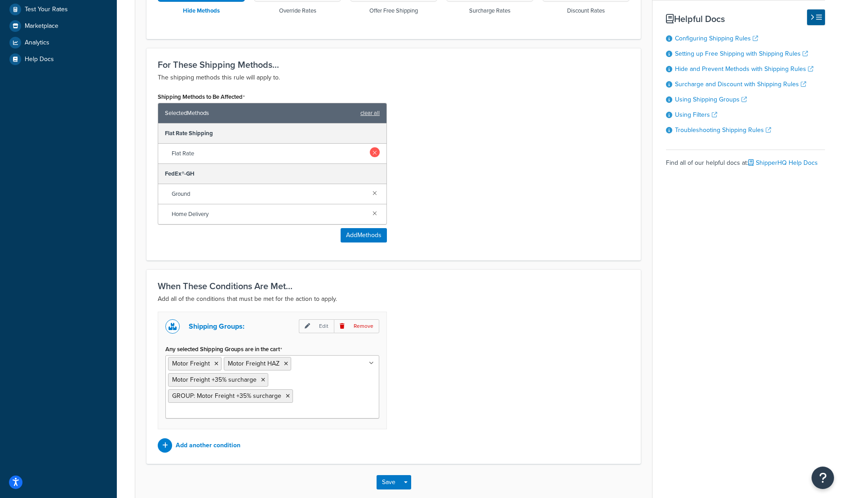
click at [375, 157] on link at bounding box center [375, 152] width 10 height 10
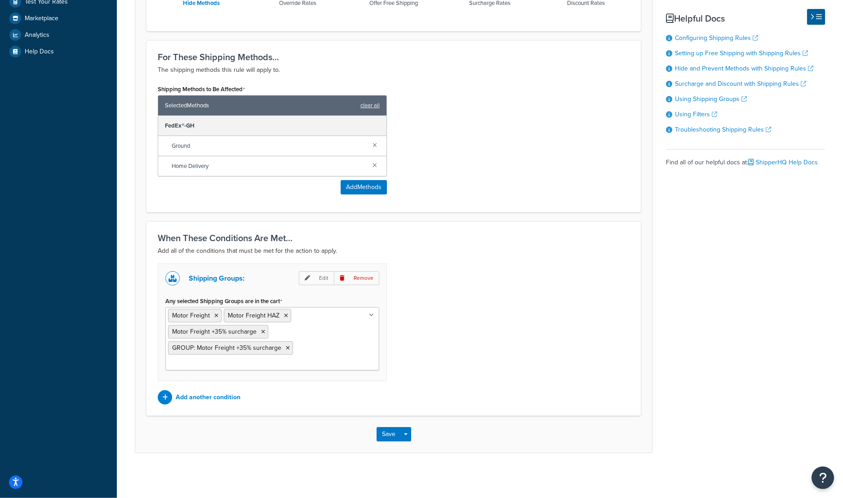
scroll to position [393, 0]
click at [389, 433] on button "Save" at bounding box center [388, 434] width 24 height 14
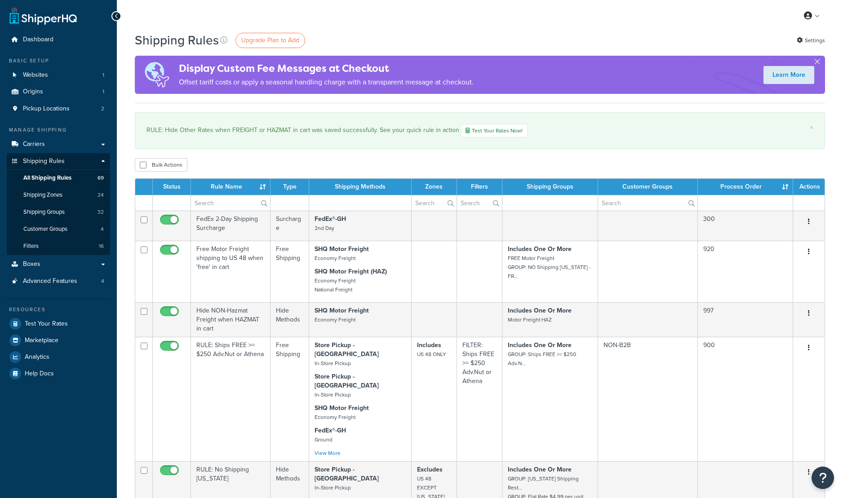
select select "100"
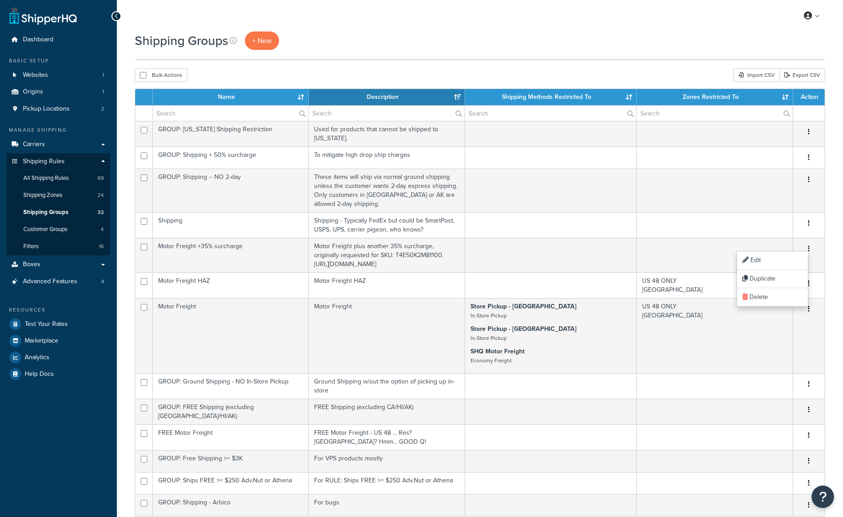
select select "15"
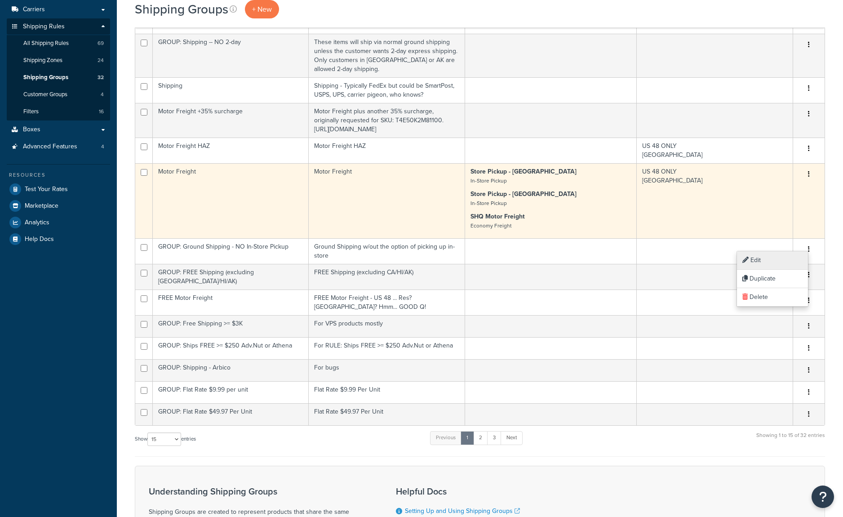
scroll to position [135, 0]
click at [769, 264] on link "Edit" at bounding box center [772, 260] width 71 height 18
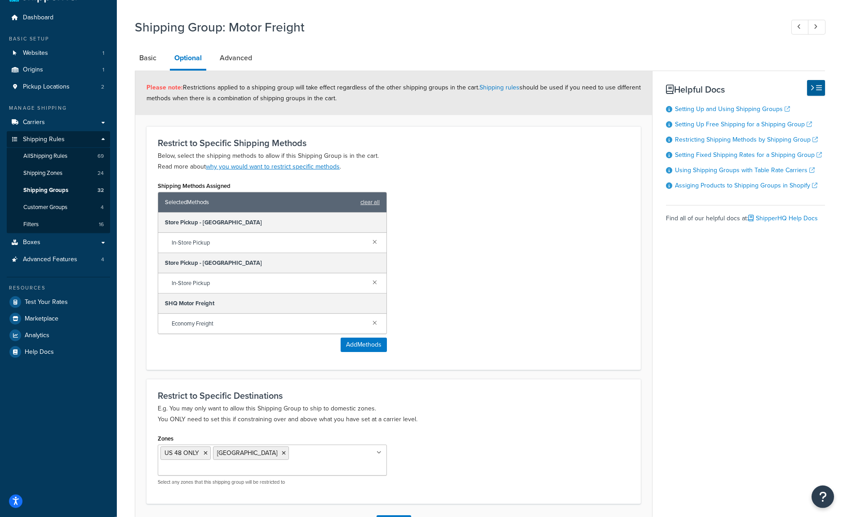
scroll to position [131, 0]
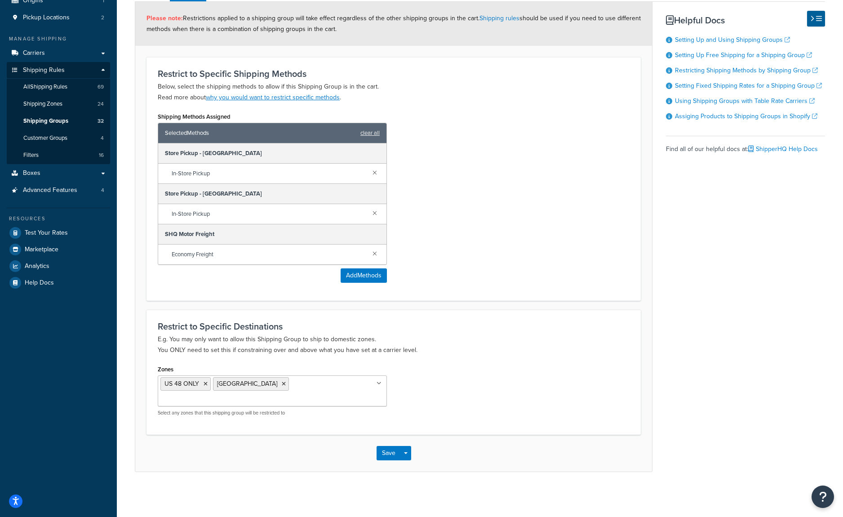
click at [489, 321] on div "Restrict to Specific Destinations E.g. You may only want to allow this Shipping…" at bounding box center [393, 372] width 494 height 124
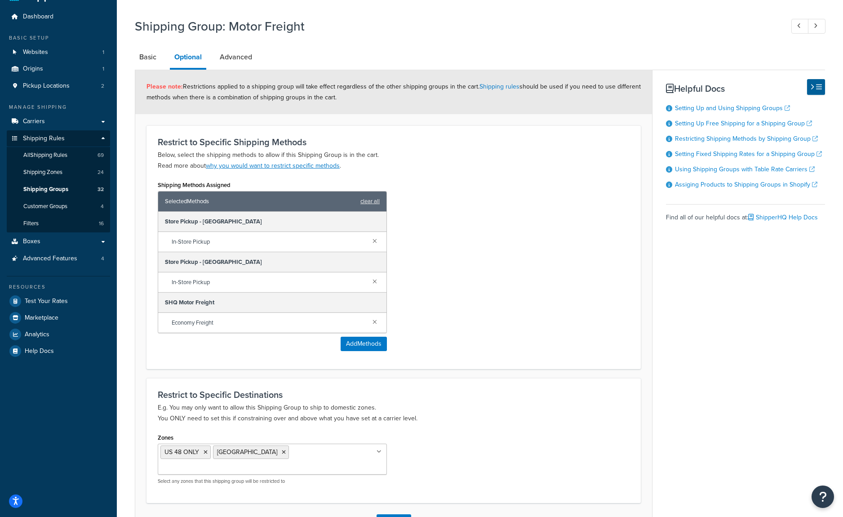
scroll to position [0, 0]
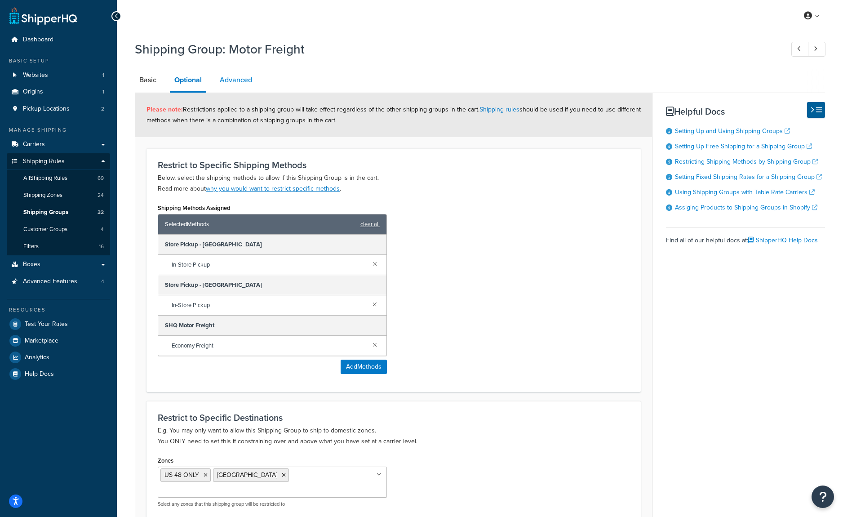
click at [255, 85] on link "Advanced" at bounding box center [235, 80] width 41 height 22
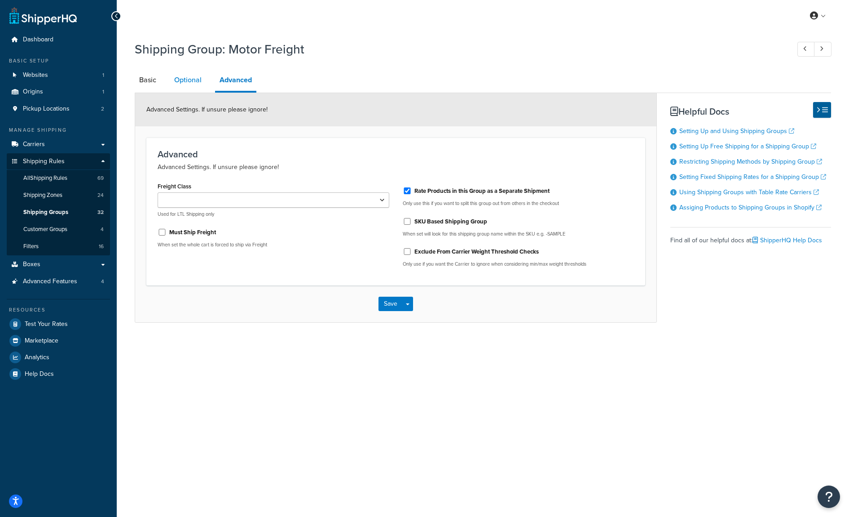
click at [197, 88] on link "Optional" at bounding box center [188, 80] width 36 height 22
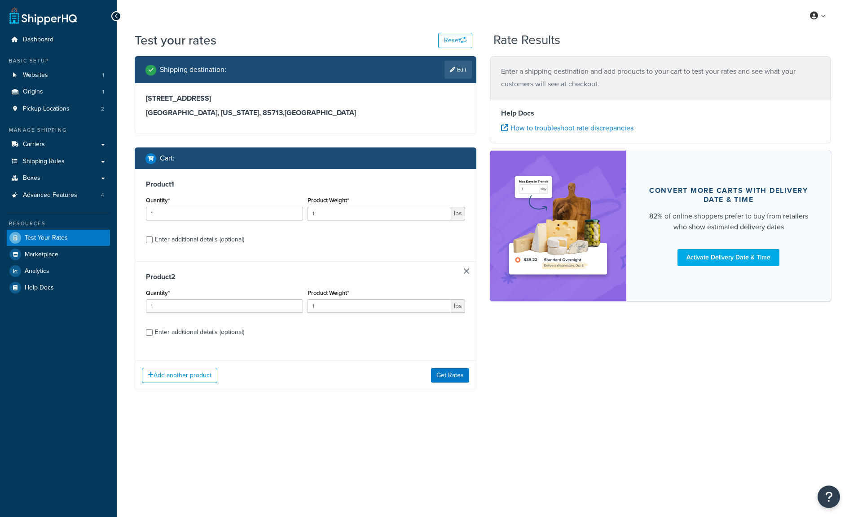
click at [400, 189] on h3 "Product 1" at bounding box center [305, 184] width 319 height 9
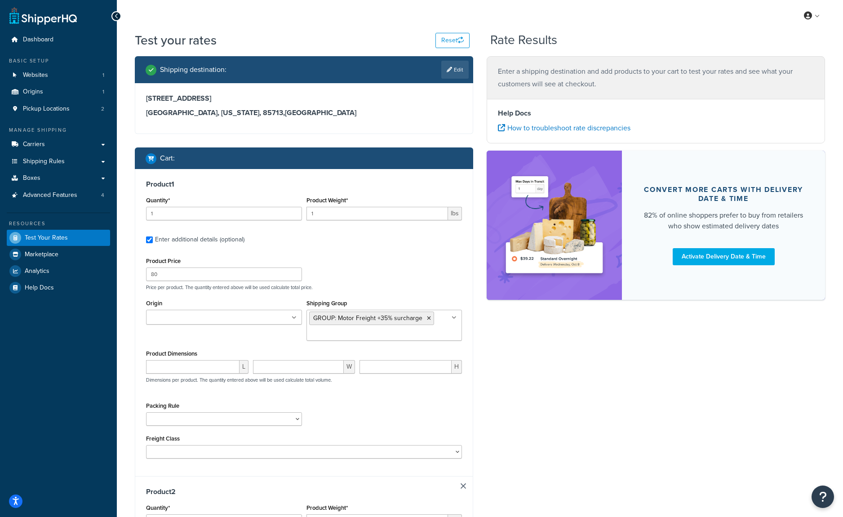
click at [447, 340] on ul "GROUP: Motor Freight +35% surcharge" at bounding box center [384, 325] width 156 height 31
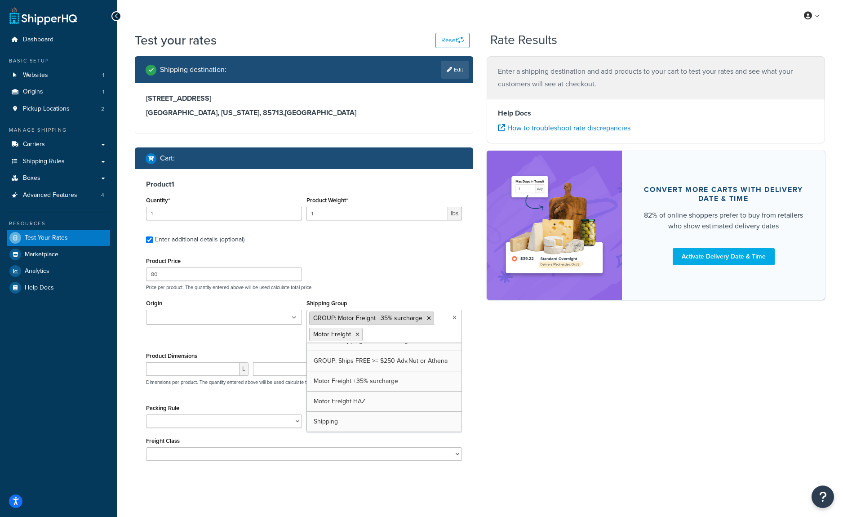
click at [431, 321] on icon at bounding box center [429, 317] width 4 height 5
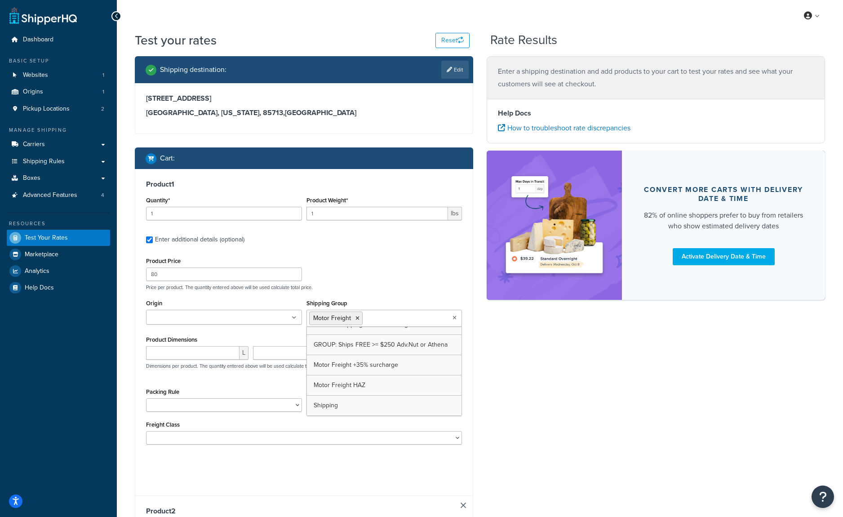
scroll to position [651, 0]
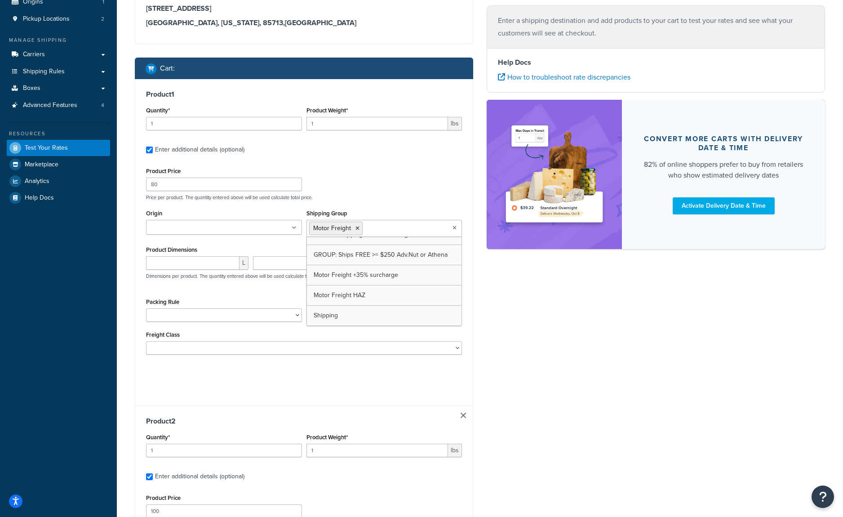
click at [486, 341] on div "Shipping destination : Edit [STREET_ADDRESS][US_STATE] Cart : Product 1 Quantit…" at bounding box center [479, 364] width 703 height 796
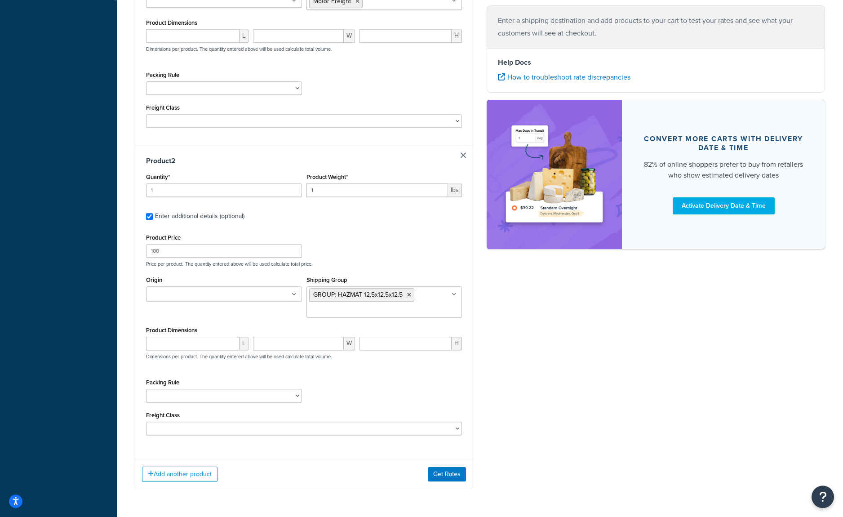
scroll to position [445, 0]
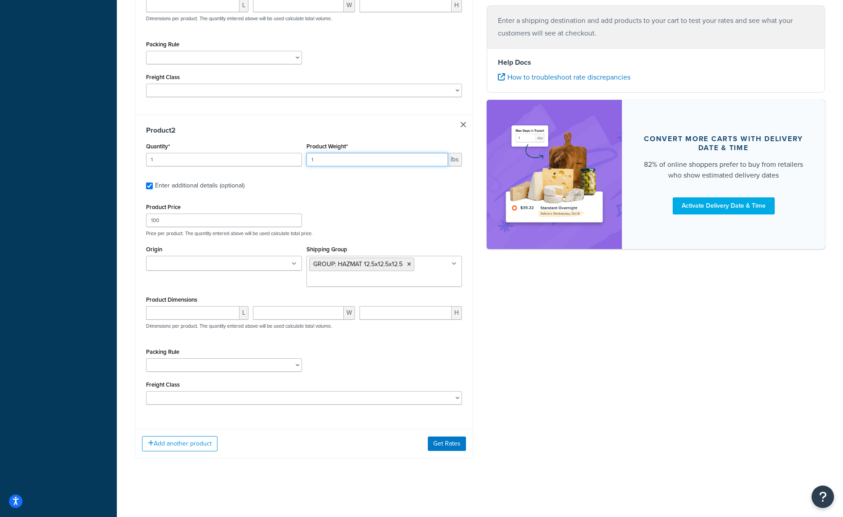
click at [332, 153] on input "1" at bounding box center [377, 159] width 142 height 13
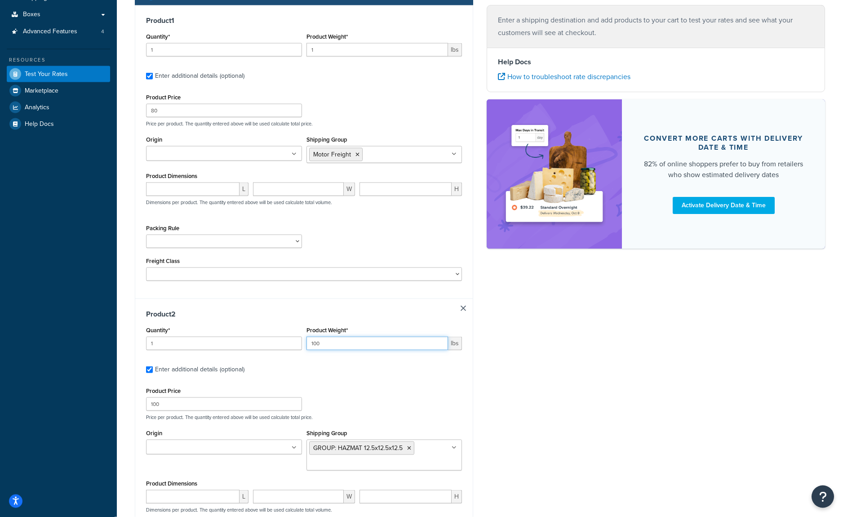
scroll to position [157, 0]
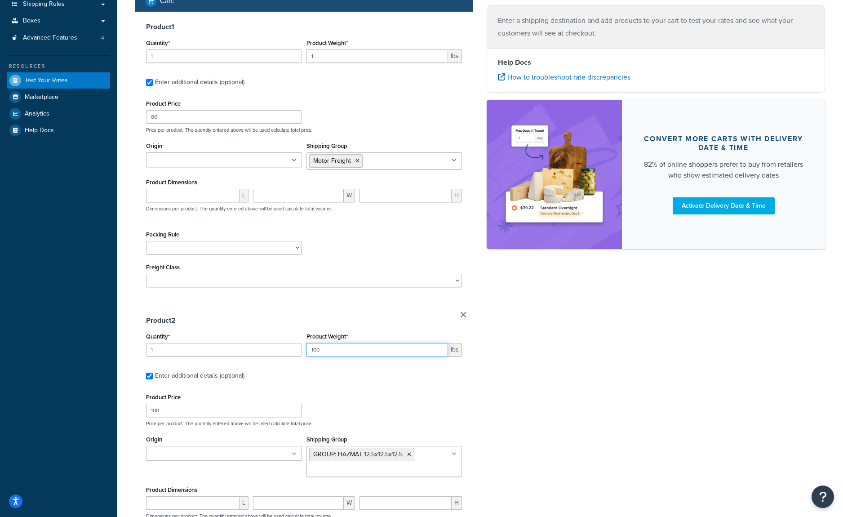
type input "100"
click at [336, 63] on input "1" at bounding box center [377, 55] width 142 height 13
drag, startPoint x: 323, startPoint y: 76, endPoint x: 282, endPoint y: 75, distance: 40.9
click at [306, 63] on input "001" at bounding box center [377, 55] width 142 height 13
type input "0"
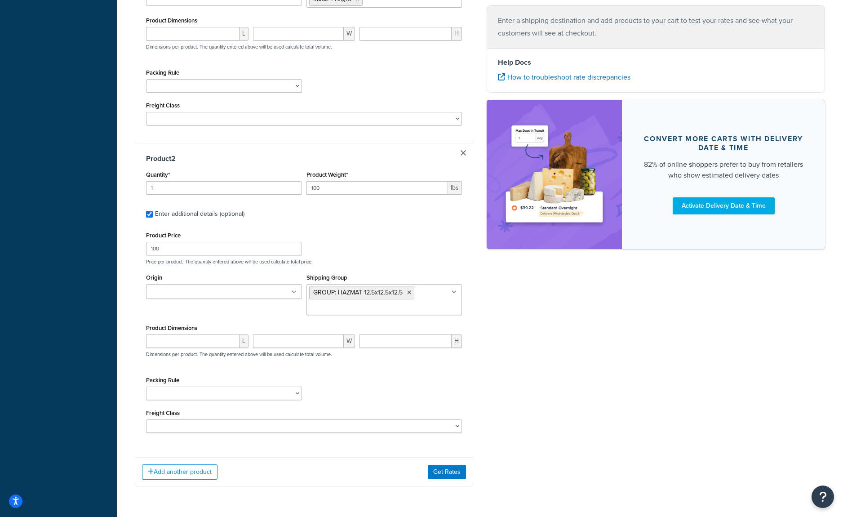
scroll to position [445, 0]
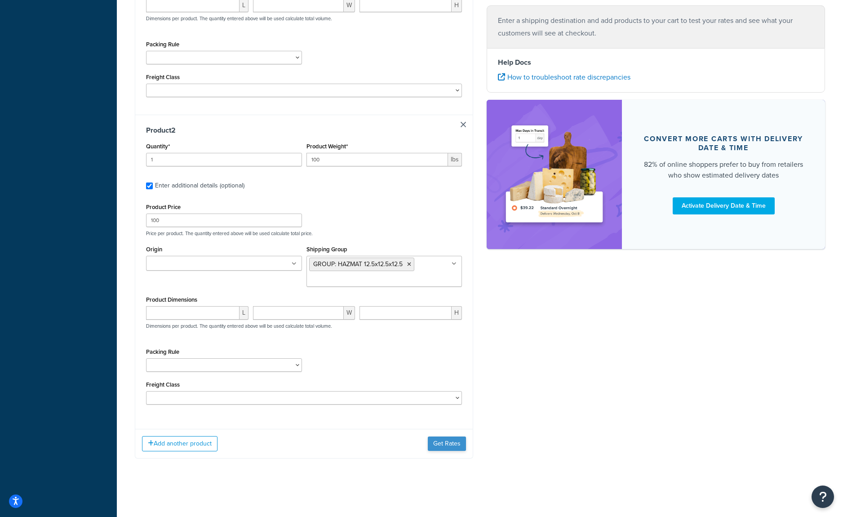
type input "150"
click at [448, 443] on button "Get Rates" at bounding box center [447, 443] width 38 height 14
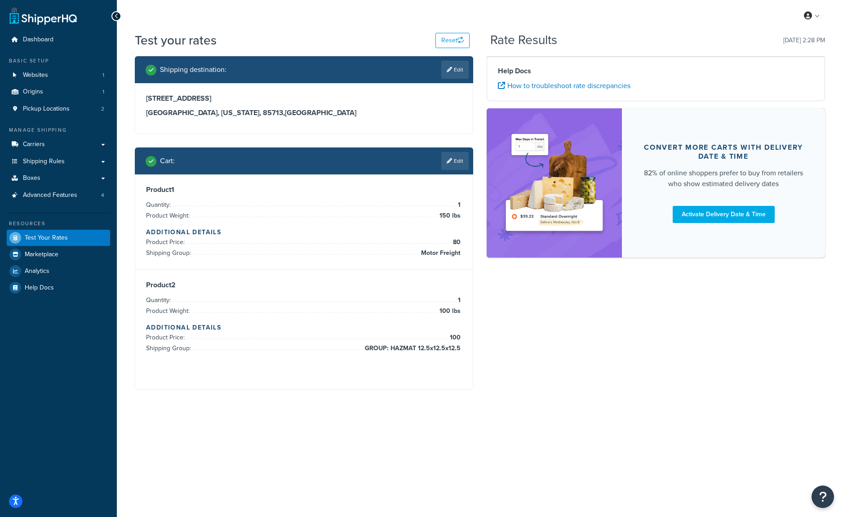
scroll to position [0, 0]
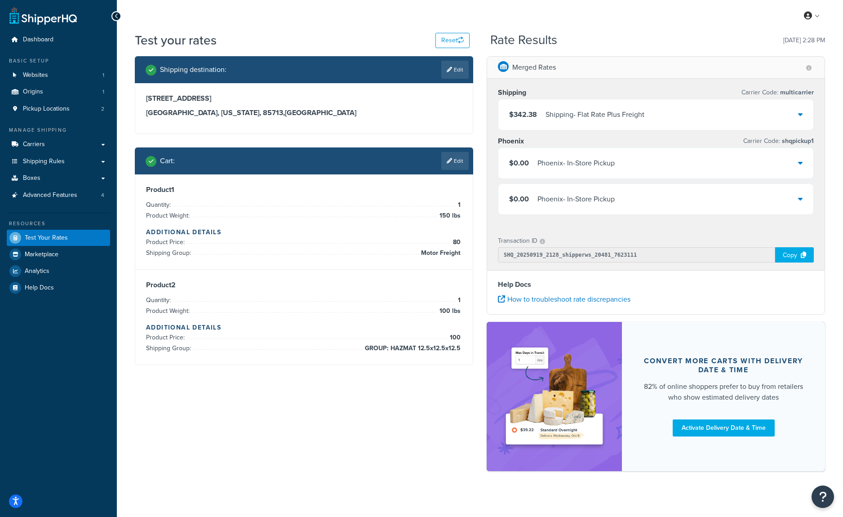
click at [644, 121] on div "Shipping - Flat Rate Plus Freight" at bounding box center [594, 114] width 99 height 13
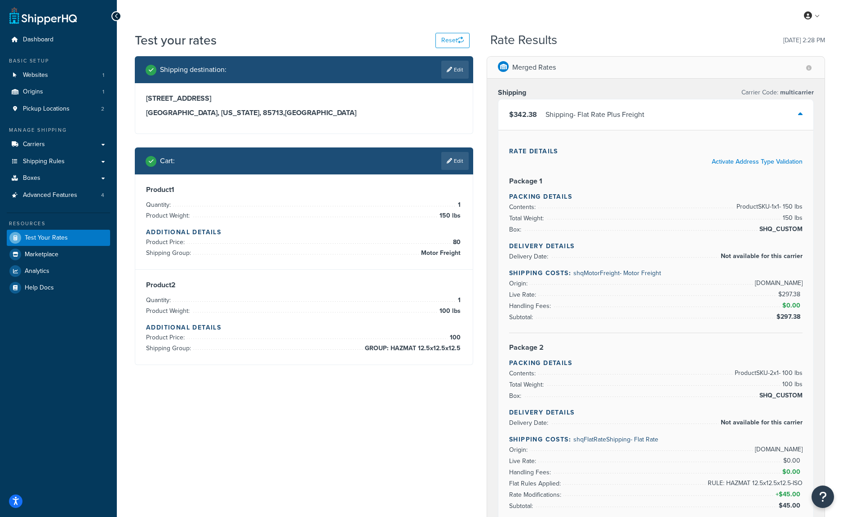
click at [644, 121] on div "Shipping - Flat Rate Plus Freight" at bounding box center [594, 114] width 99 height 13
